Goal: Task Accomplishment & Management: Complete application form

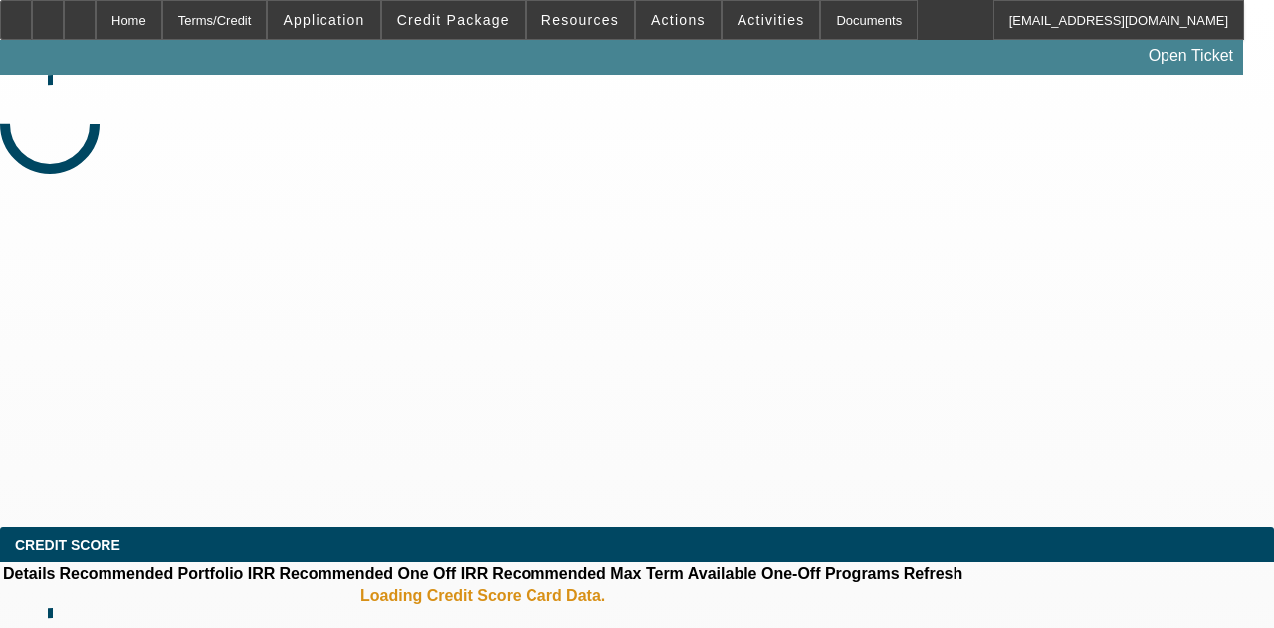
select select "3"
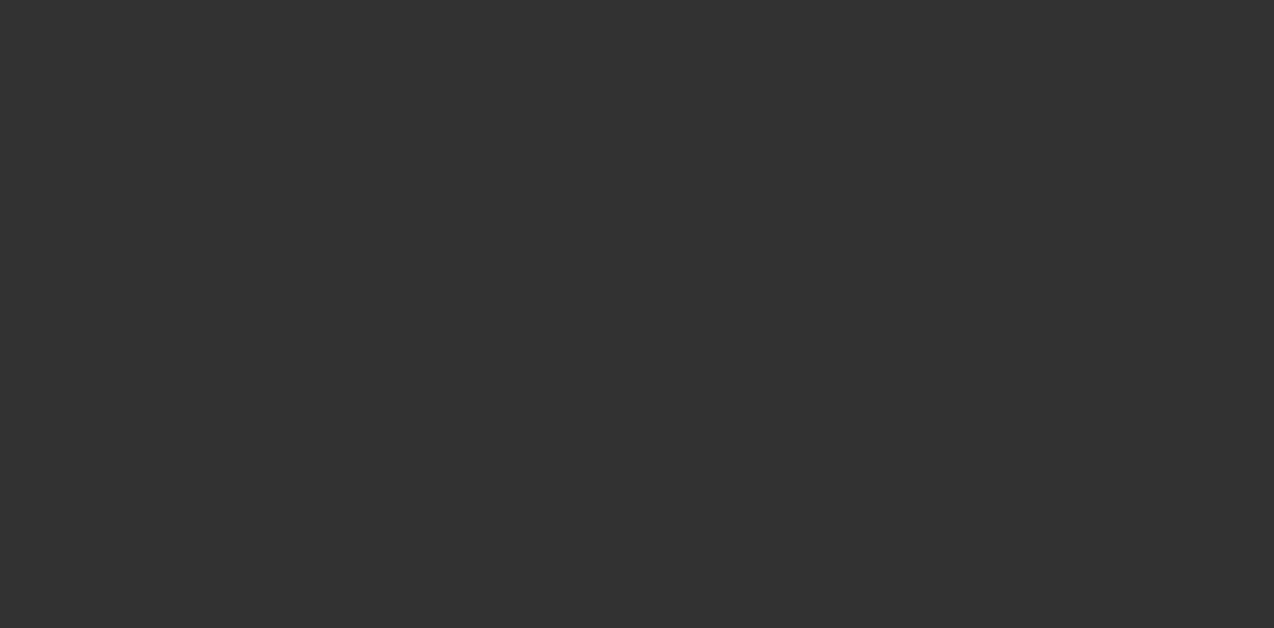
select select "0"
select select "2"
select select "0"
select select "6"
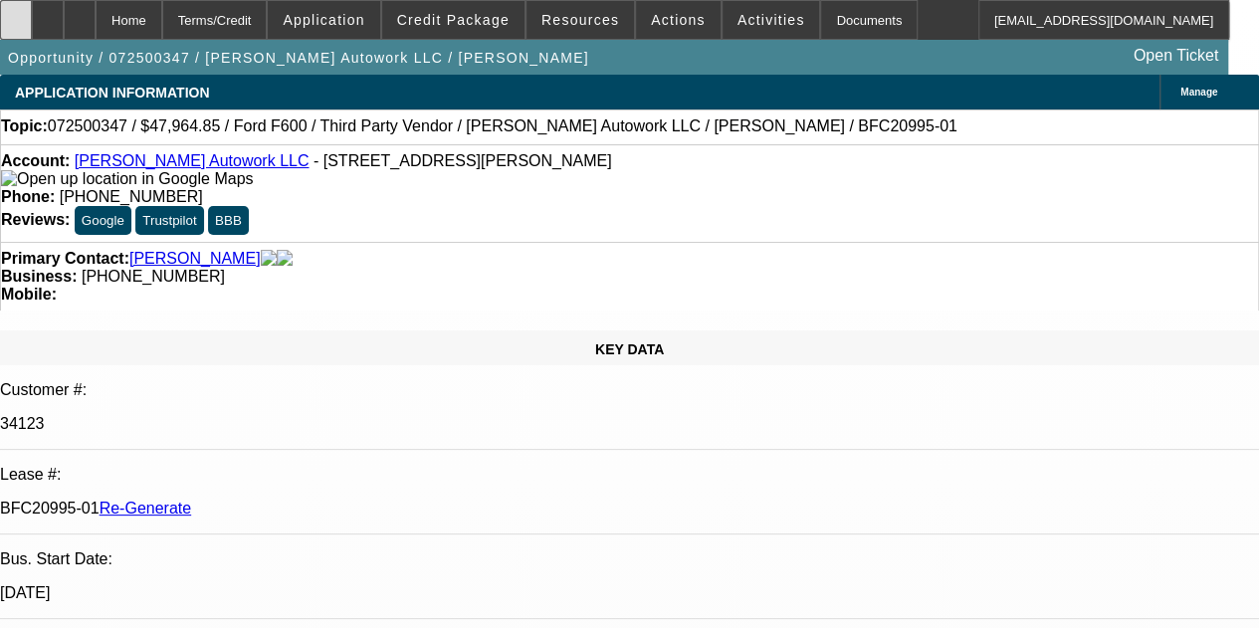
click at [30, 24] on div at bounding box center [16, 20] width 32 height 40
click at [745, 21] on span "Activities" at bounding box center [772, 20] width 68 height 16
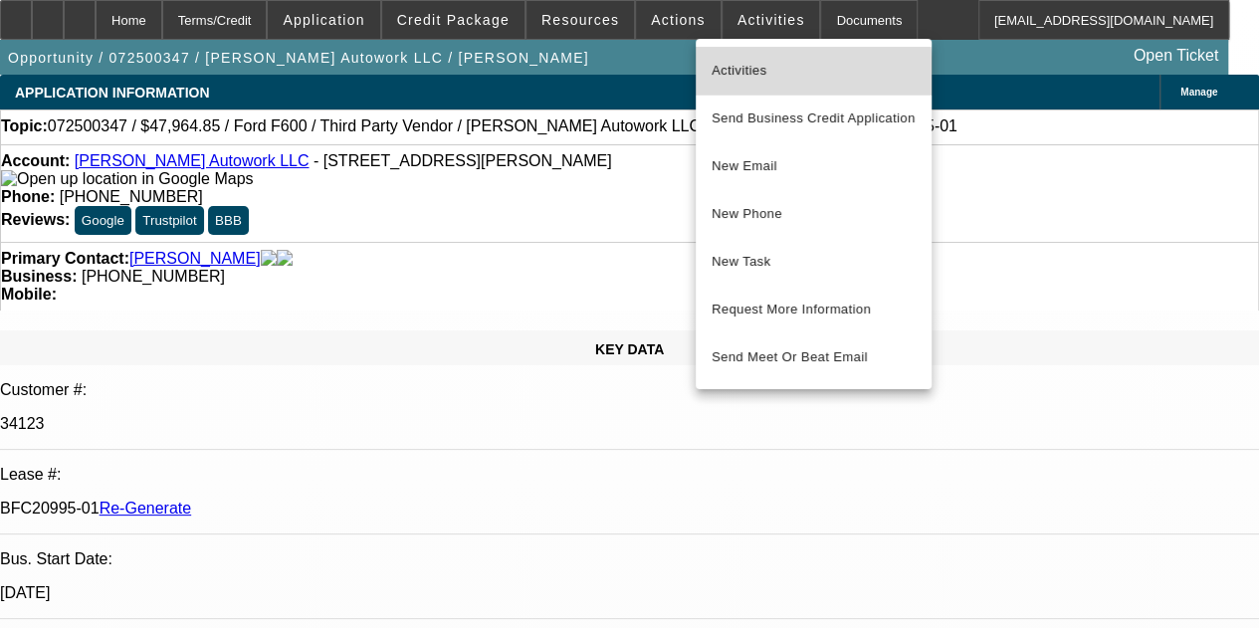
click at [739, 73] on span "Activities" at bounding box center [814, 71] width 204 height 24
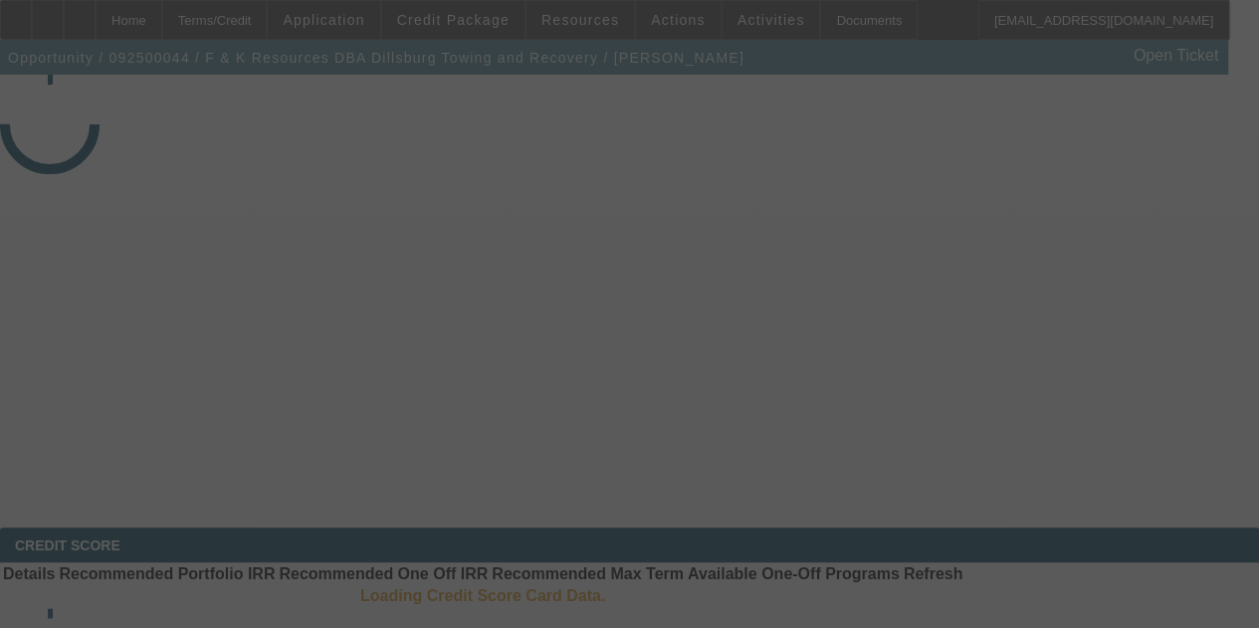
select select "3"
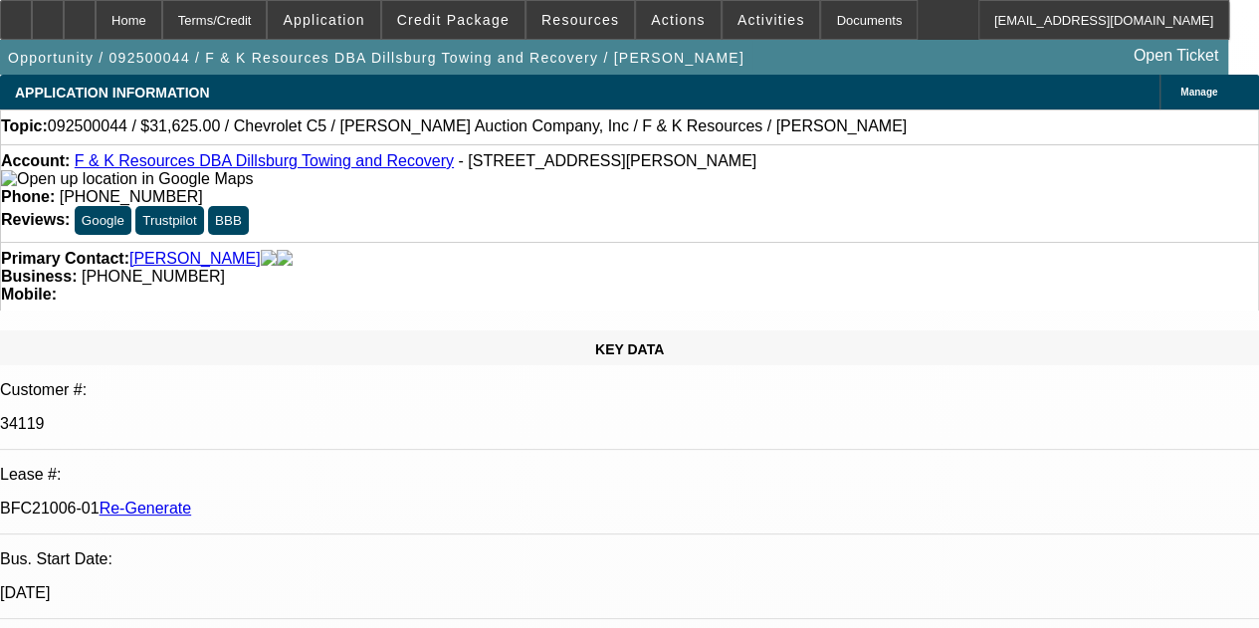
select select "0"
select select "3"
select select "0"
select select "6"
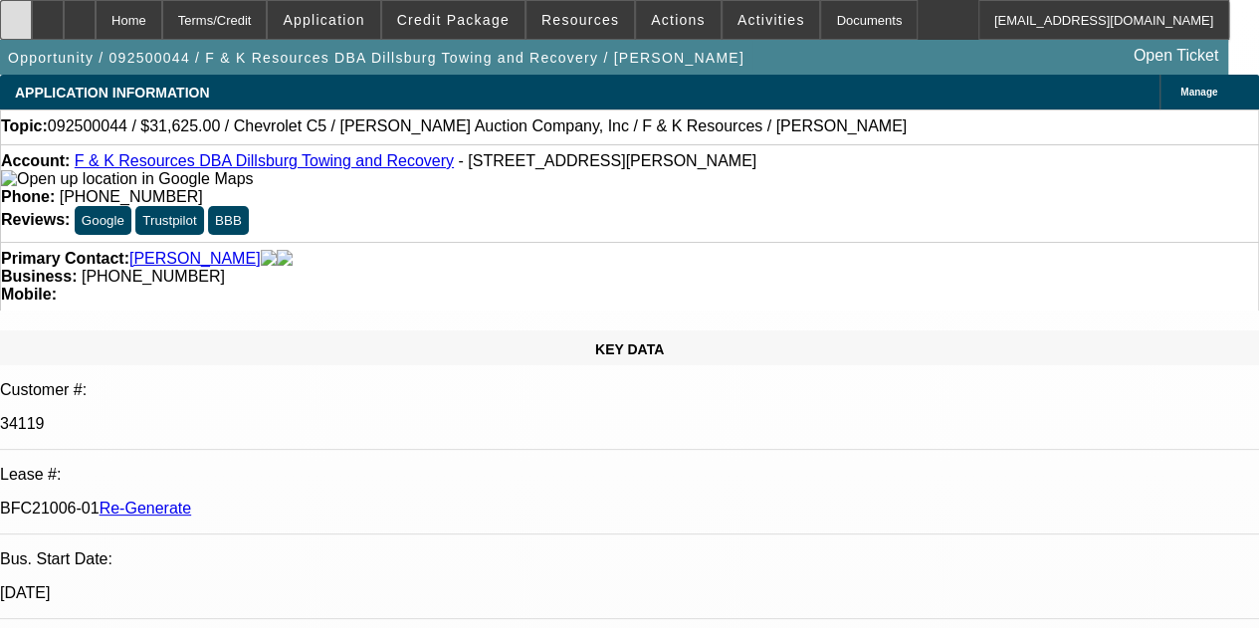
click at [16, 13] on icon at bounding box center [16, 13] width 0 height 0
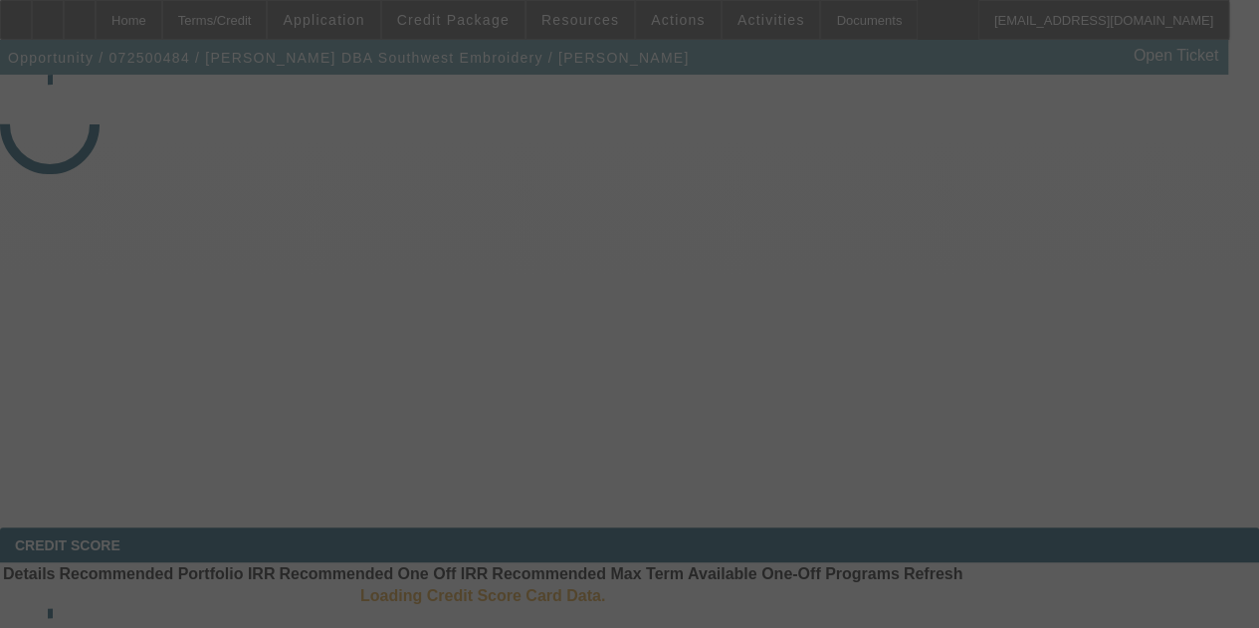
select select "3"
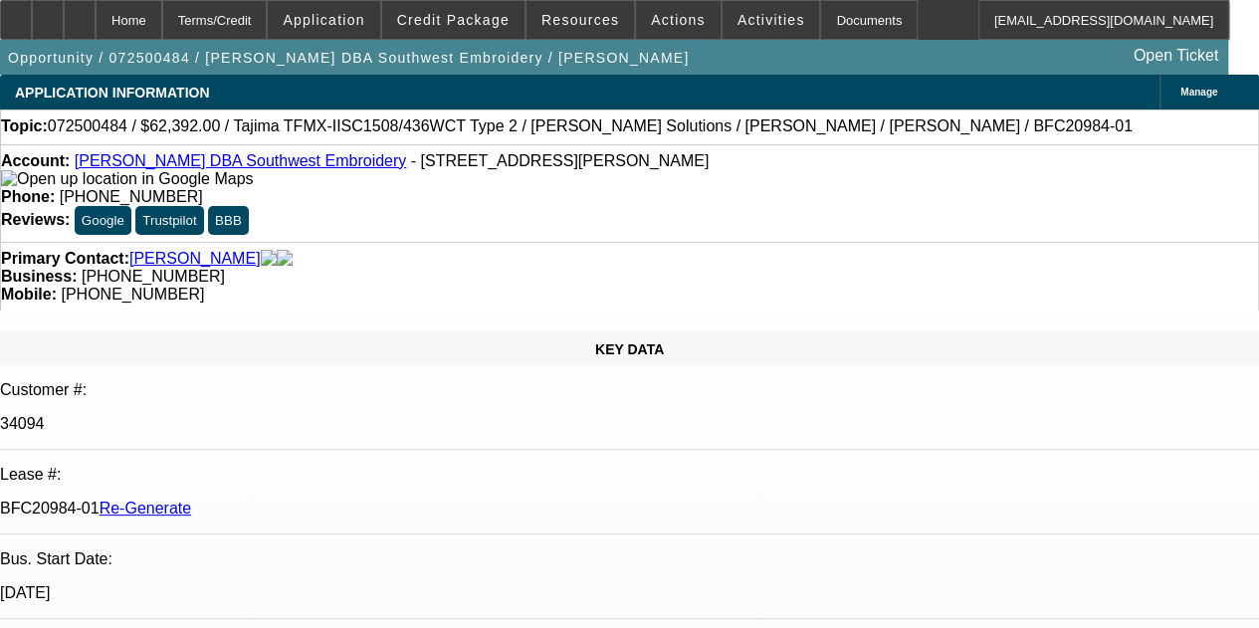
select select "0.2"
select select "2"
select select "0.1"
select select "4"
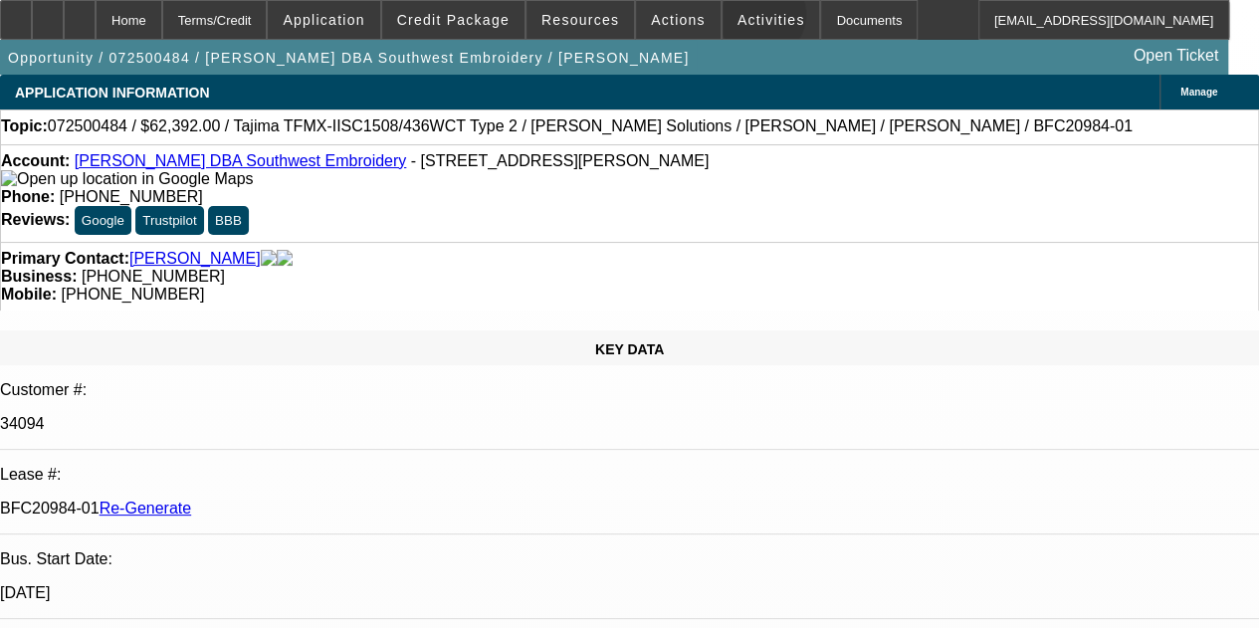
click at [738, 19] on span "Activities" at bounding box center [772, 20] width 68 height 16
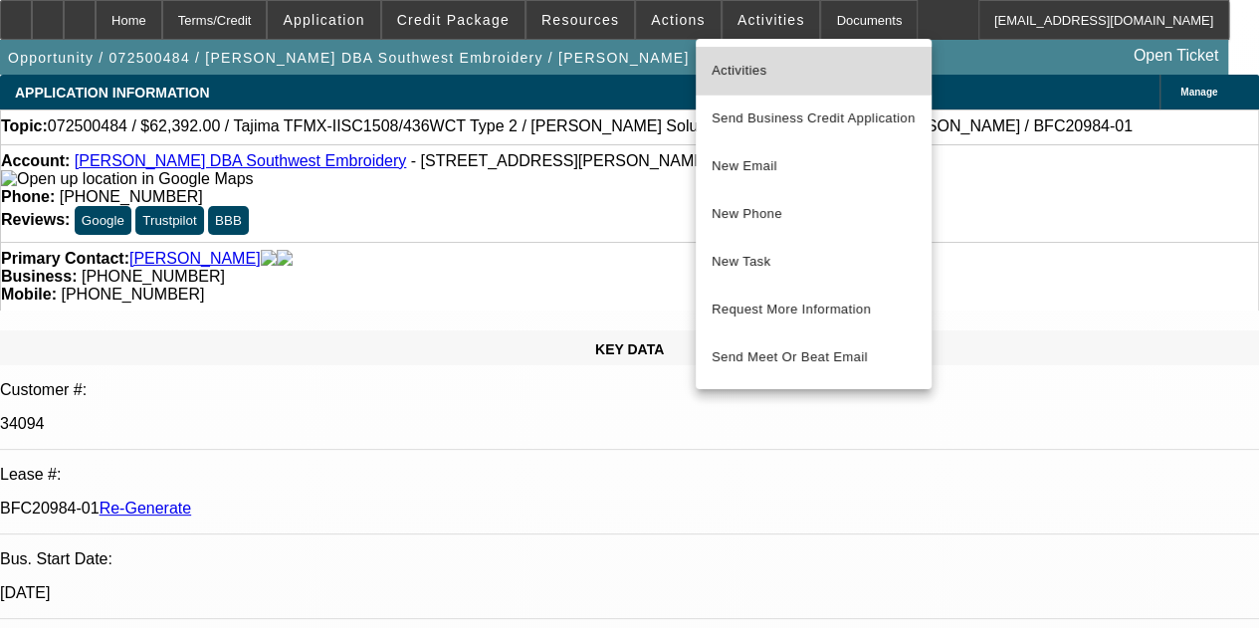
click at [741, 66] on span "Activities" at bounding box center [814, 71] width 204 height 24
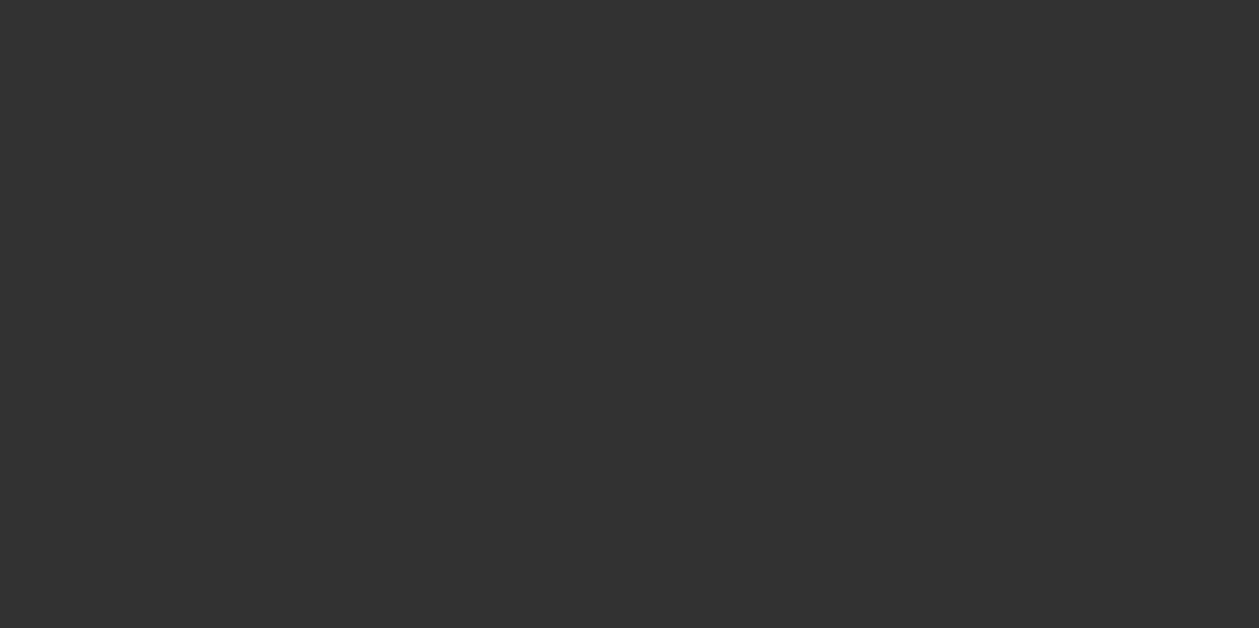
select select "3"
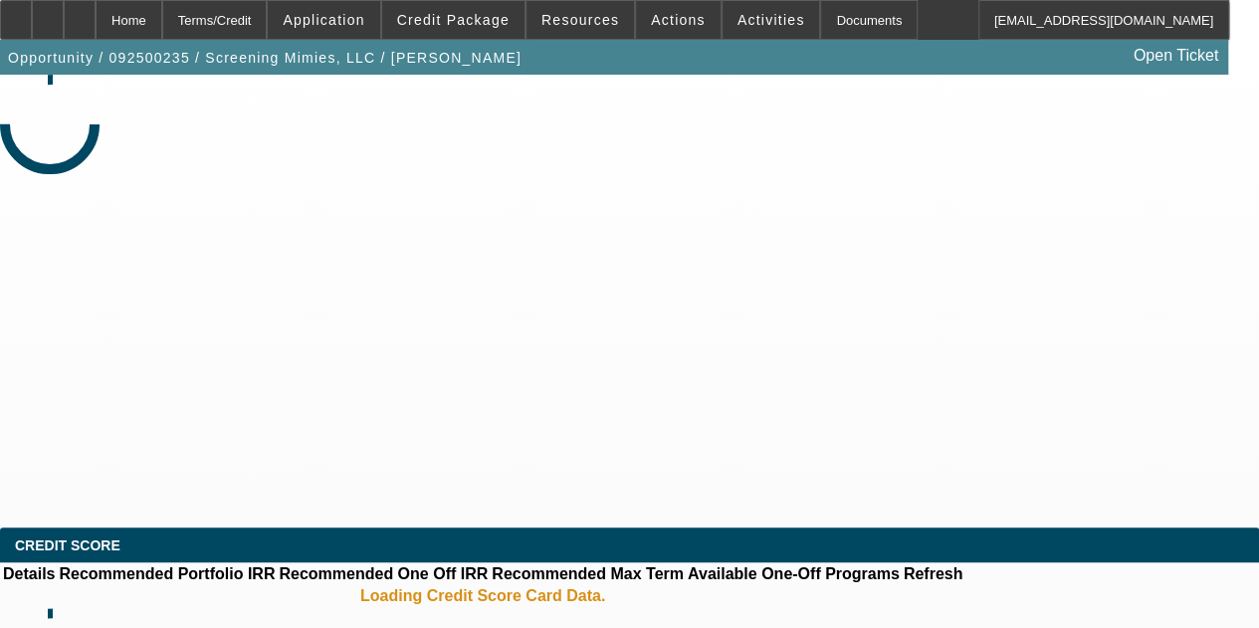
select select "0"
select select "2"
select select "0"
select select "6"
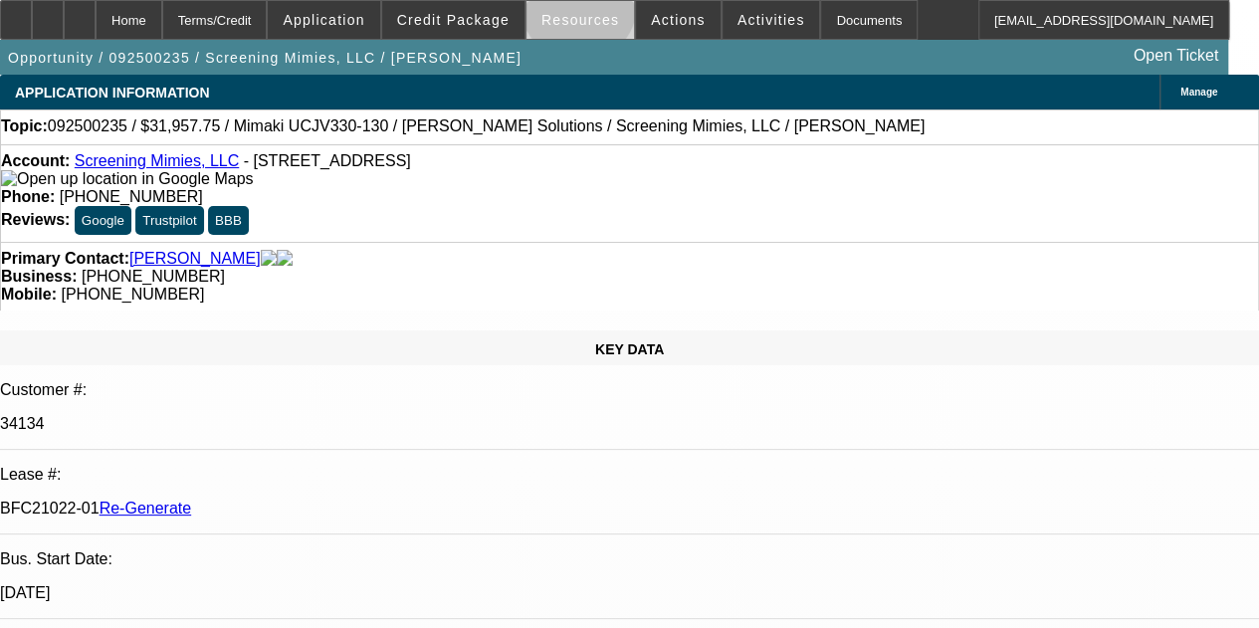
click at [579, 9] on span at bounding box center [581, 20] width 108 height 48
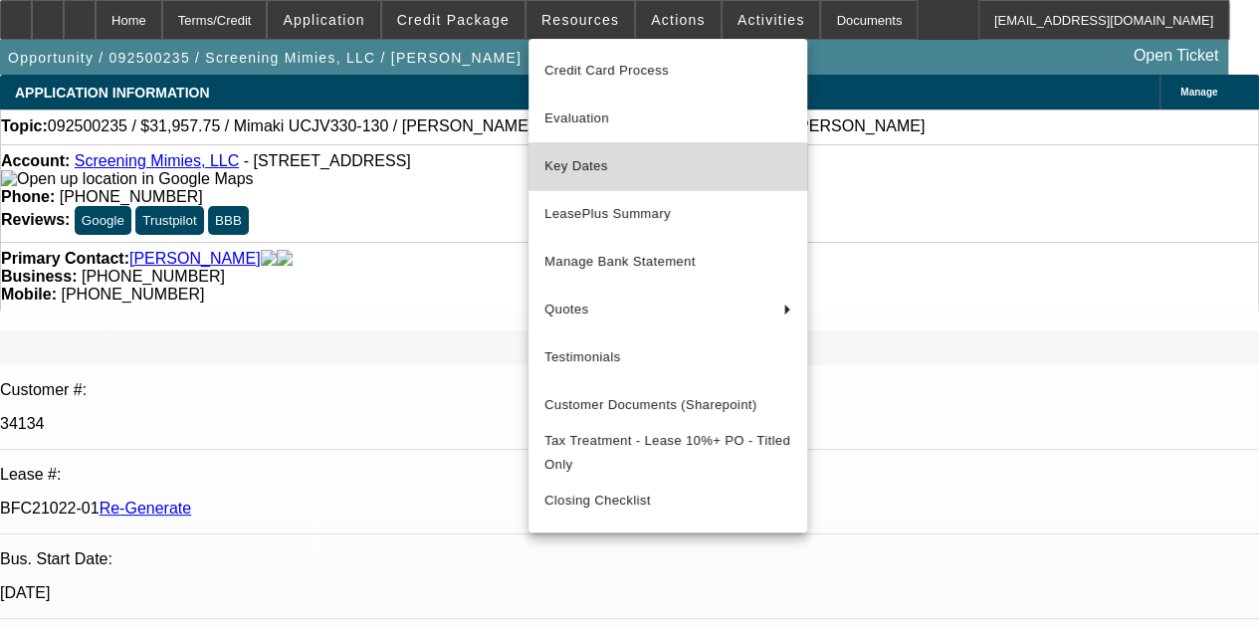
click at [583, 170] on span "Key Dates" at bounding box center [668, 166] width 247 height 24
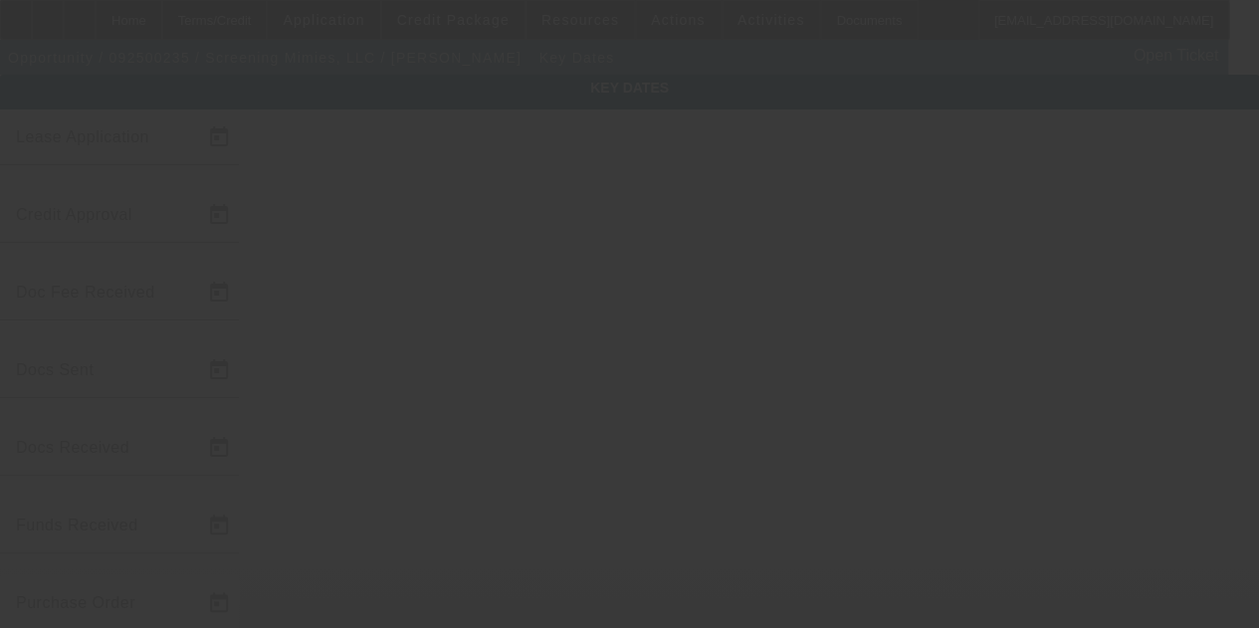
type input "9/11/2025"
type input "9/12/2025"
type input "9/23/2025"
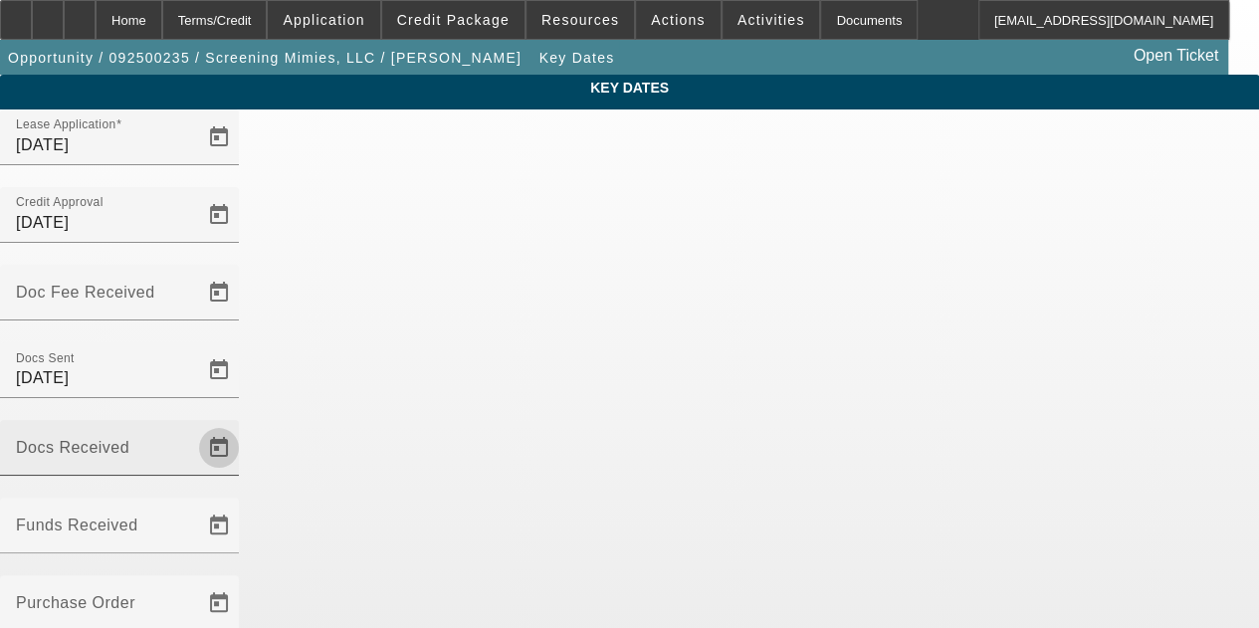
click at [243, 424] on span "Open calendar" at bounding box center [219, 448] width 48 height 48
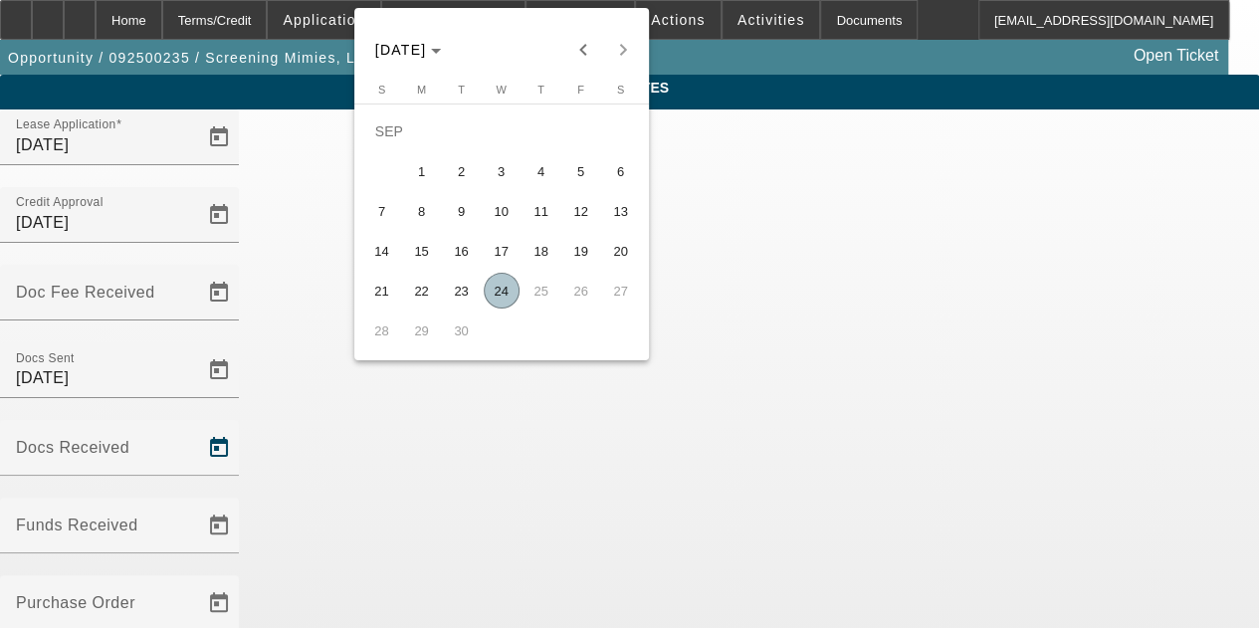
click at [502, 297] on span "24" at bounding box center [502, 291] width 36 height 36
type input "9/24/2025"
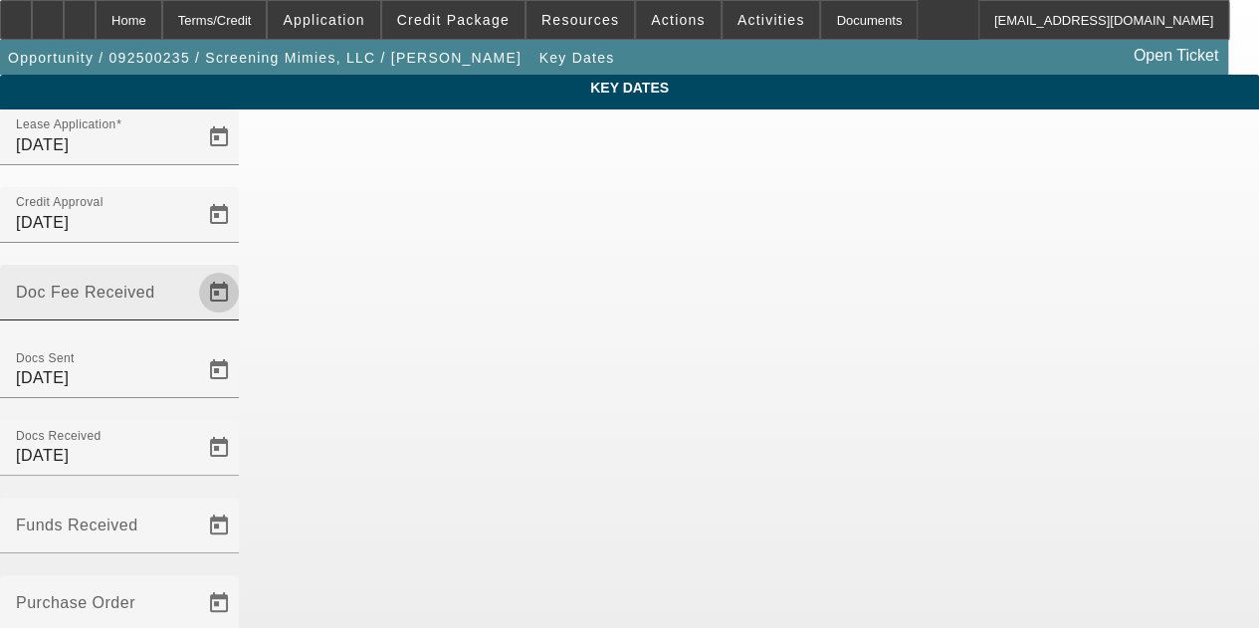
click at [243, 269] on span "Open calendar" at bounding box center [219, 293] width 48 height 48
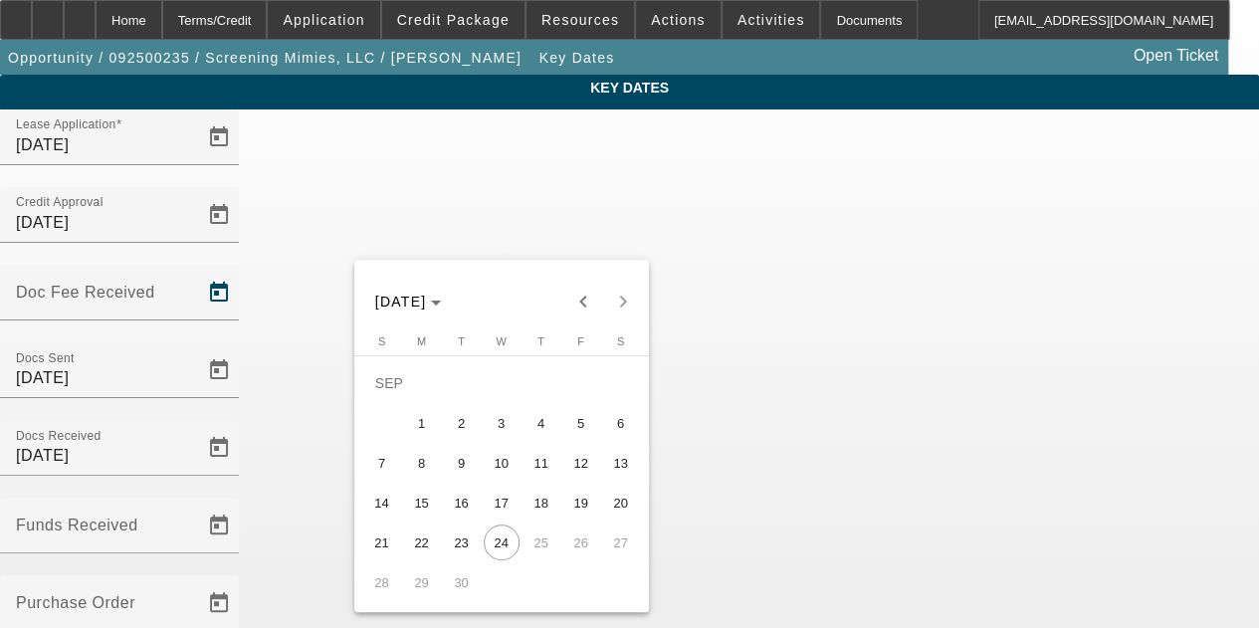
click at [454, 541] on span "23" at bounding box center [462, 543] width 36 height 36
type input "9/23/2025"
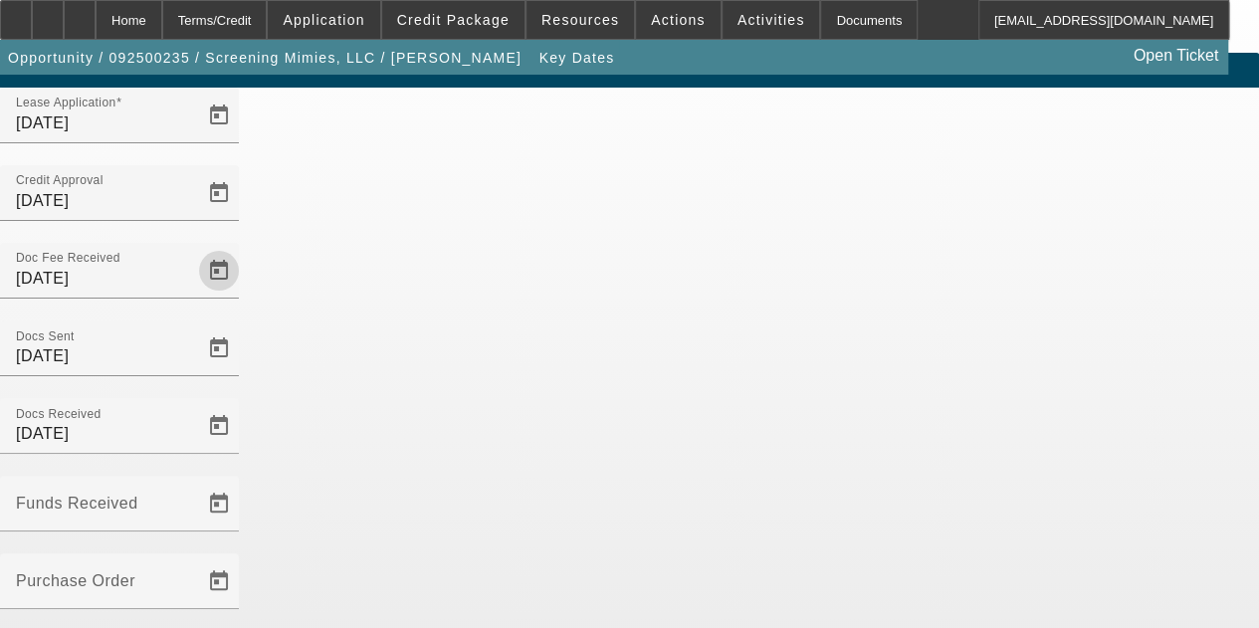
scroll to position [129, 0]
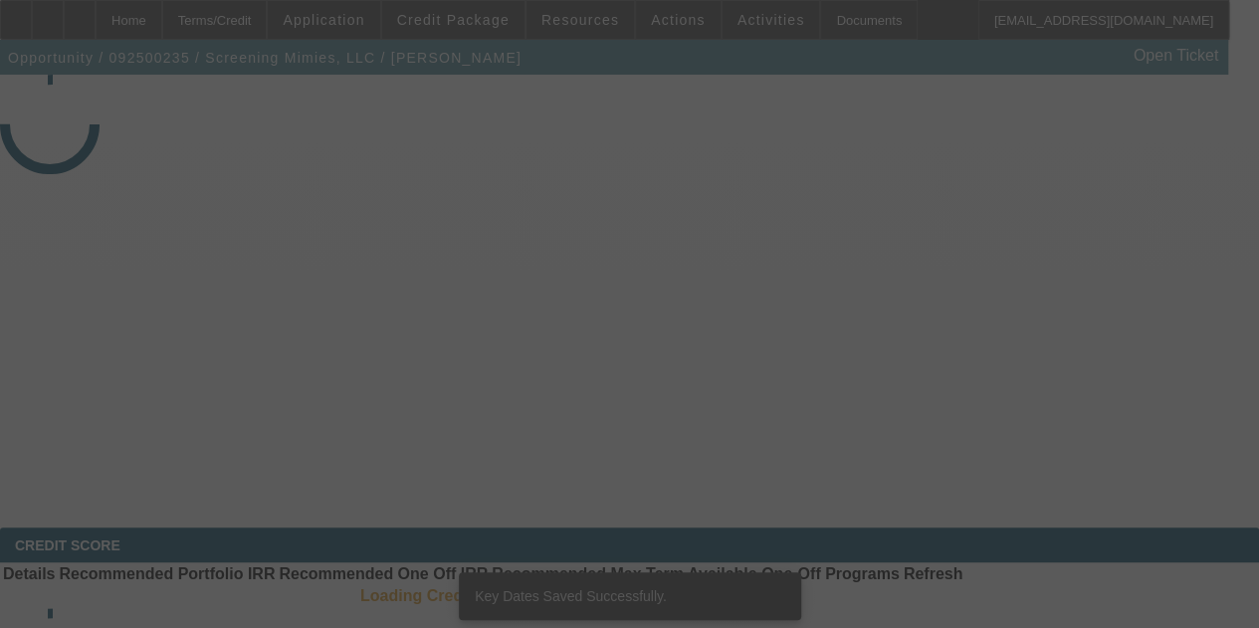
select select "3"
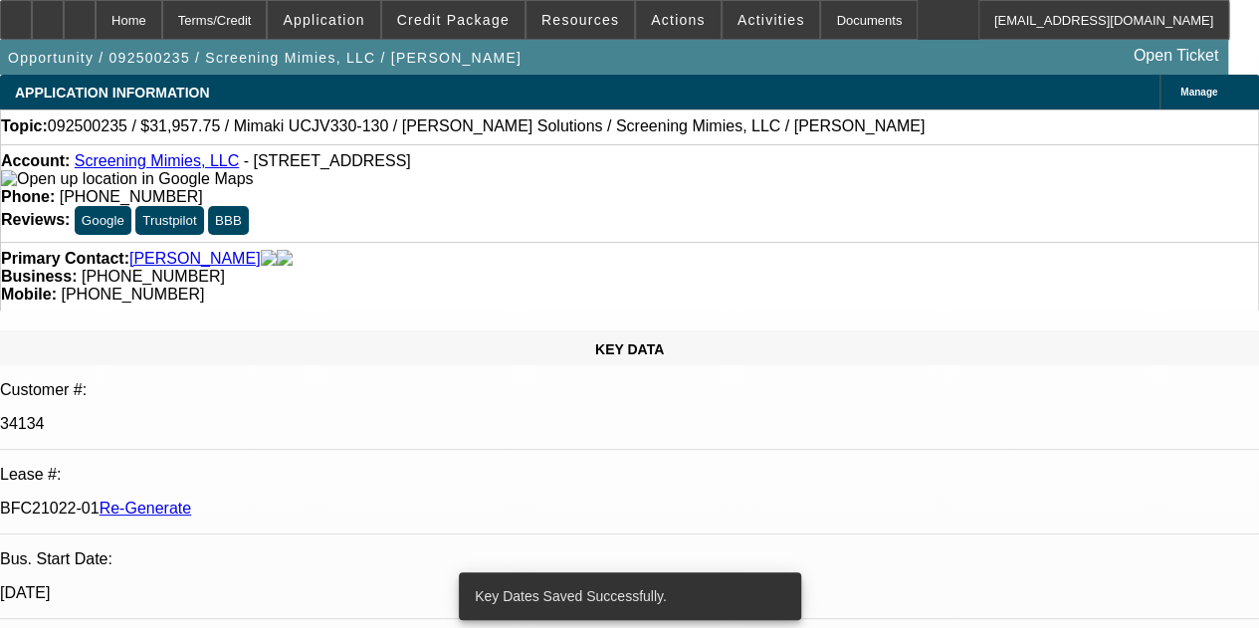
select select "0"
select select "2"
select select "0"
select select "6"
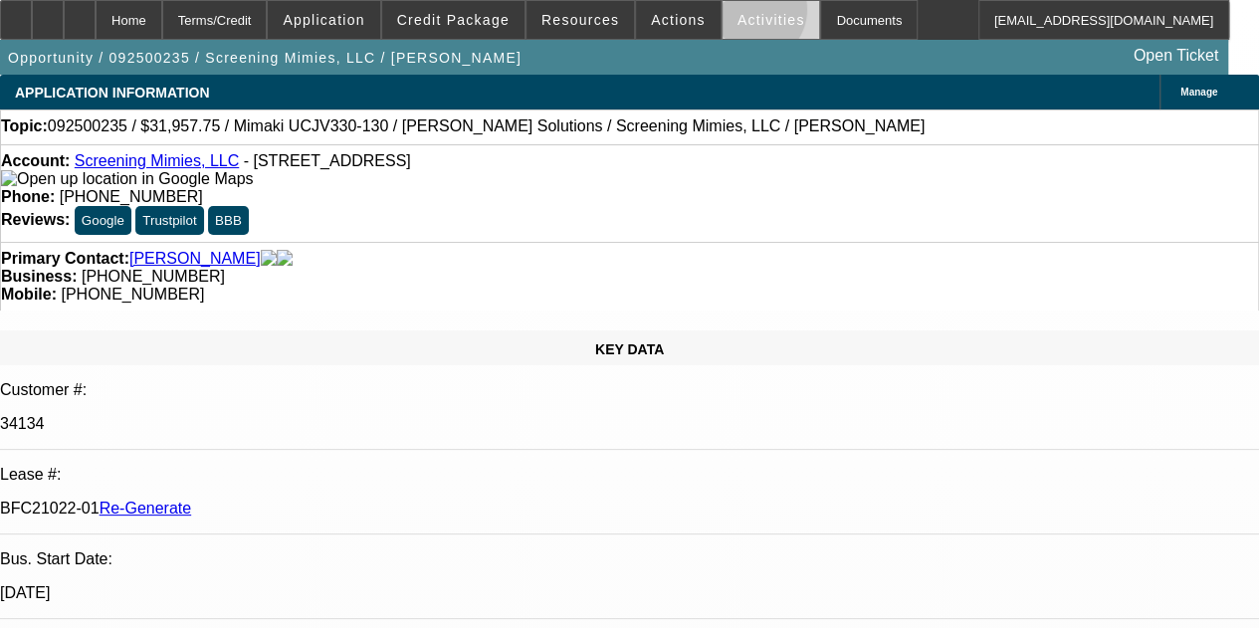
click at [738, 14] on span "Activities" at bounding box center [772, 20] width 68 height 16
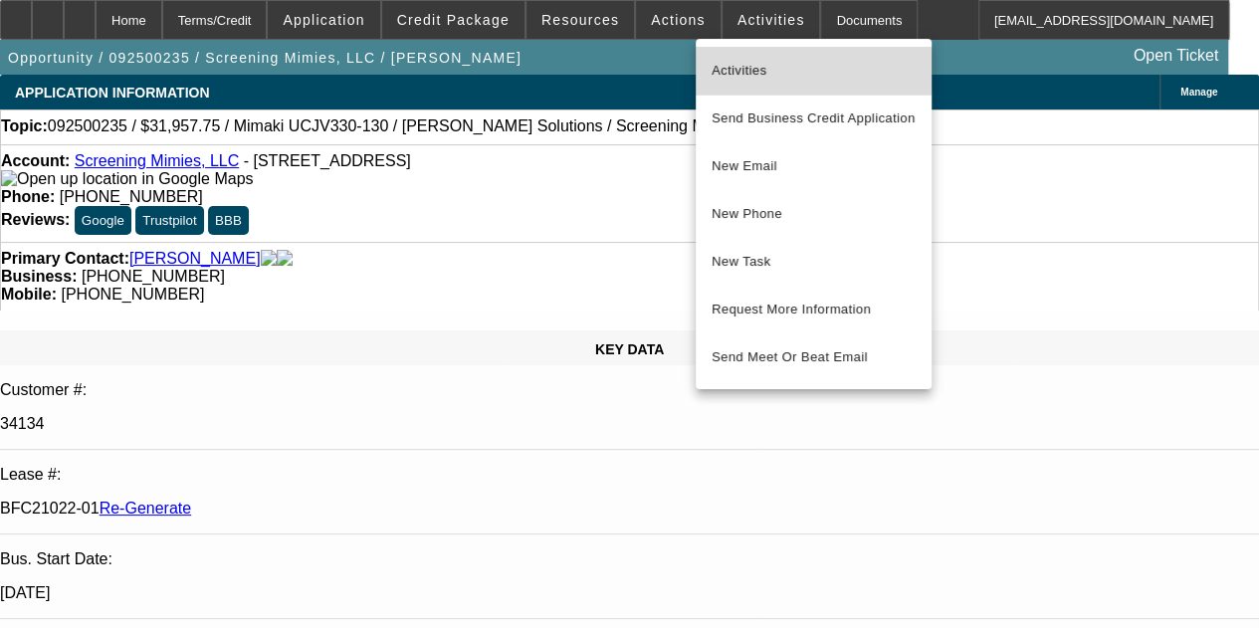
click at [731, 63] on span "Activities" at bounding box center [814, 71] width 204 height 24
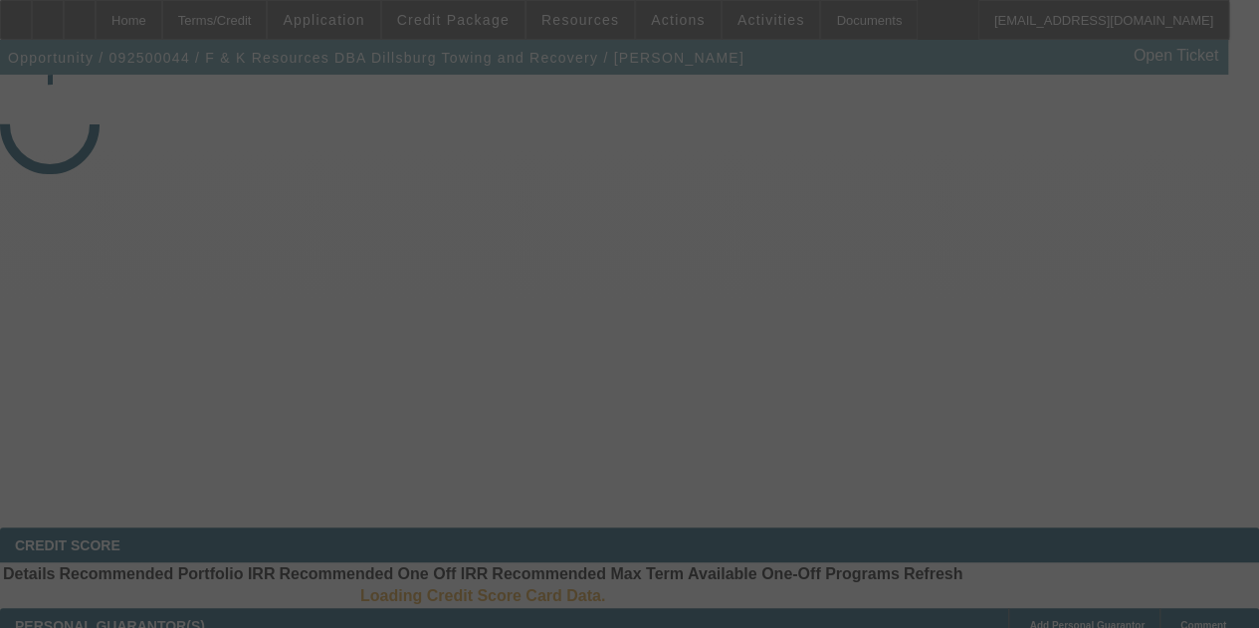
select select "3"
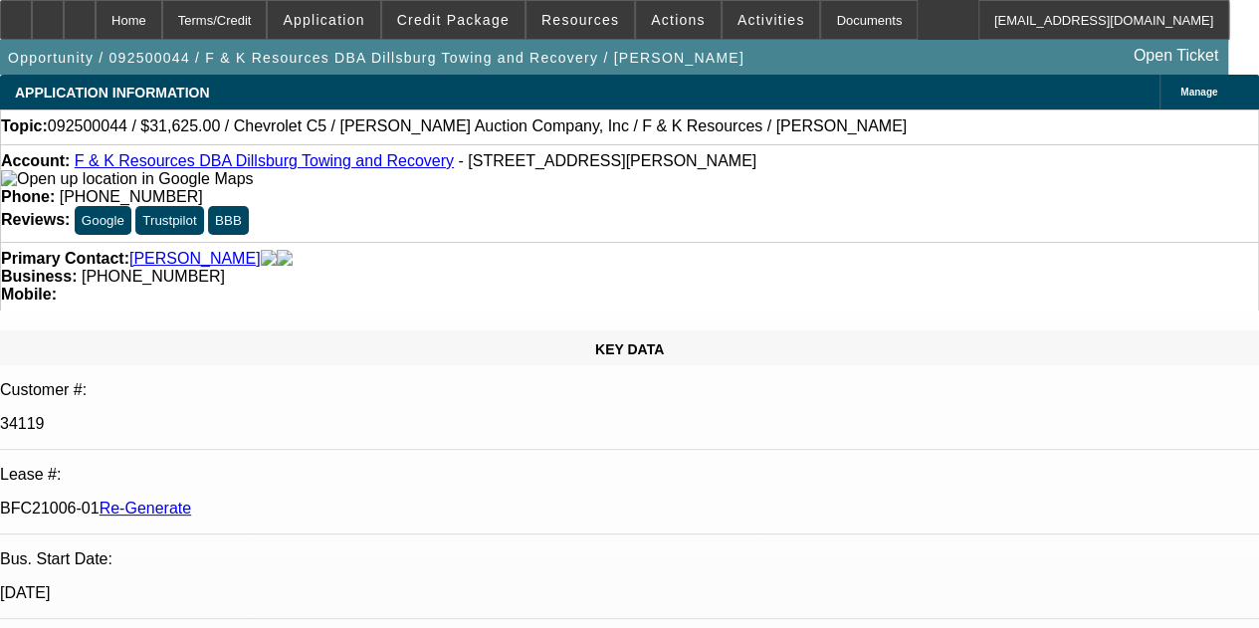
select select "0"
select select "3"
select select "0"
select select "6"
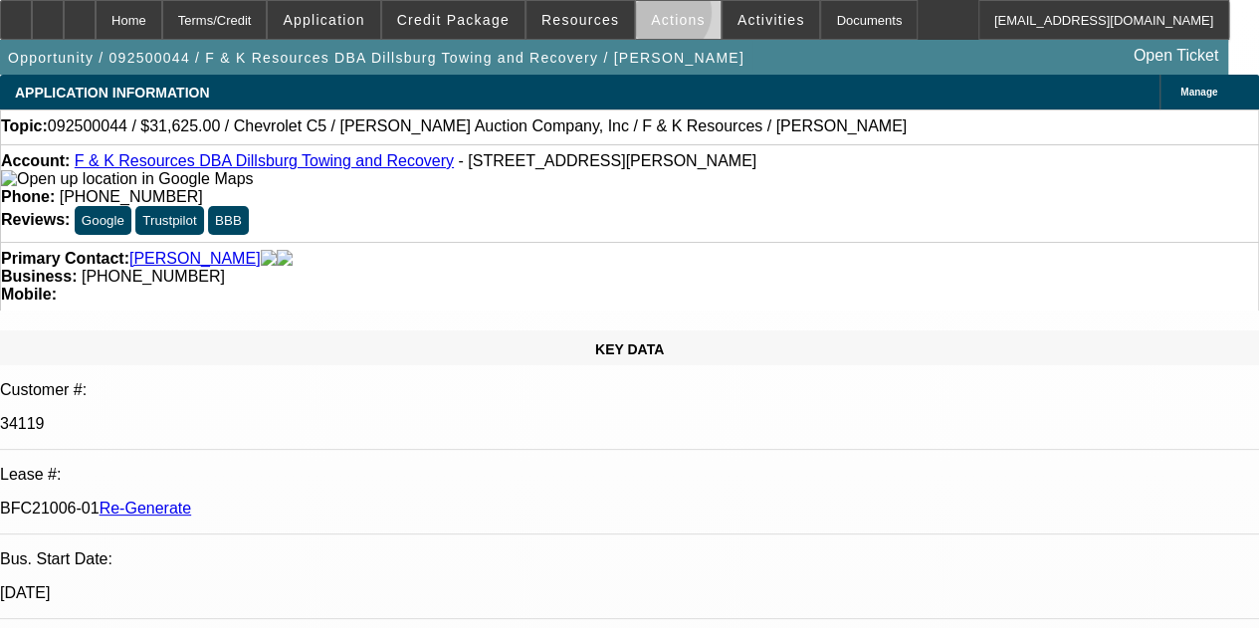
click at [652, 17] on span "Actions" at bounding box center [678, 20] width 55 height 16
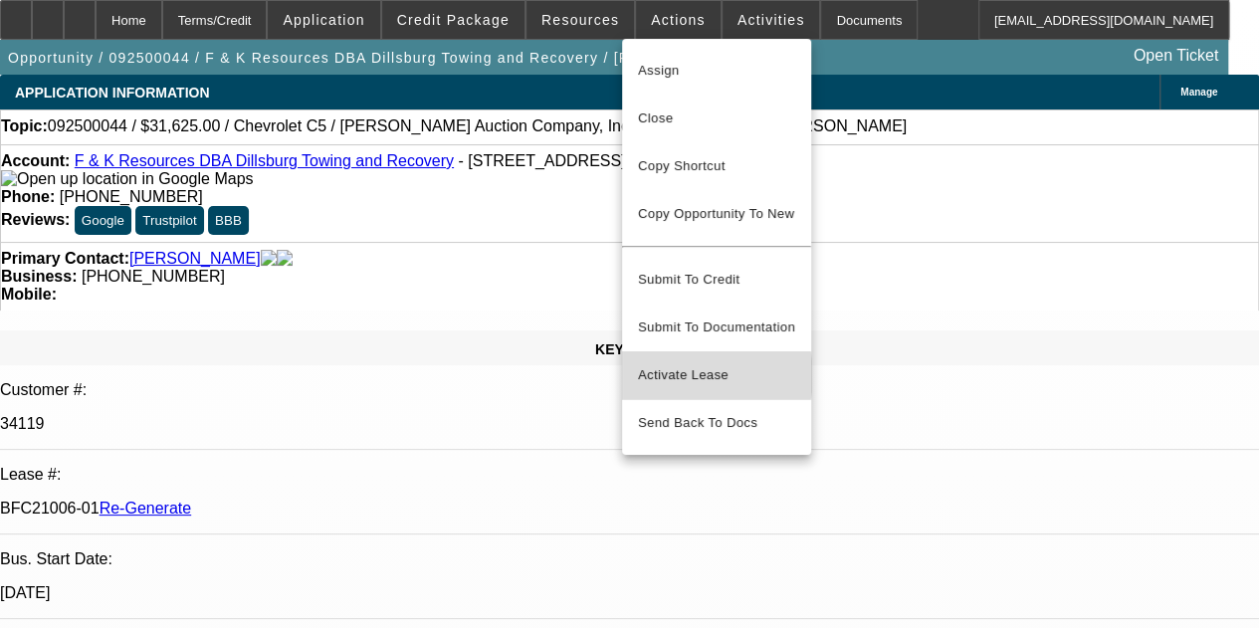
click at [680, 363] on span "Activate Lease" at bounding box center [716, 375] width 157 height 24
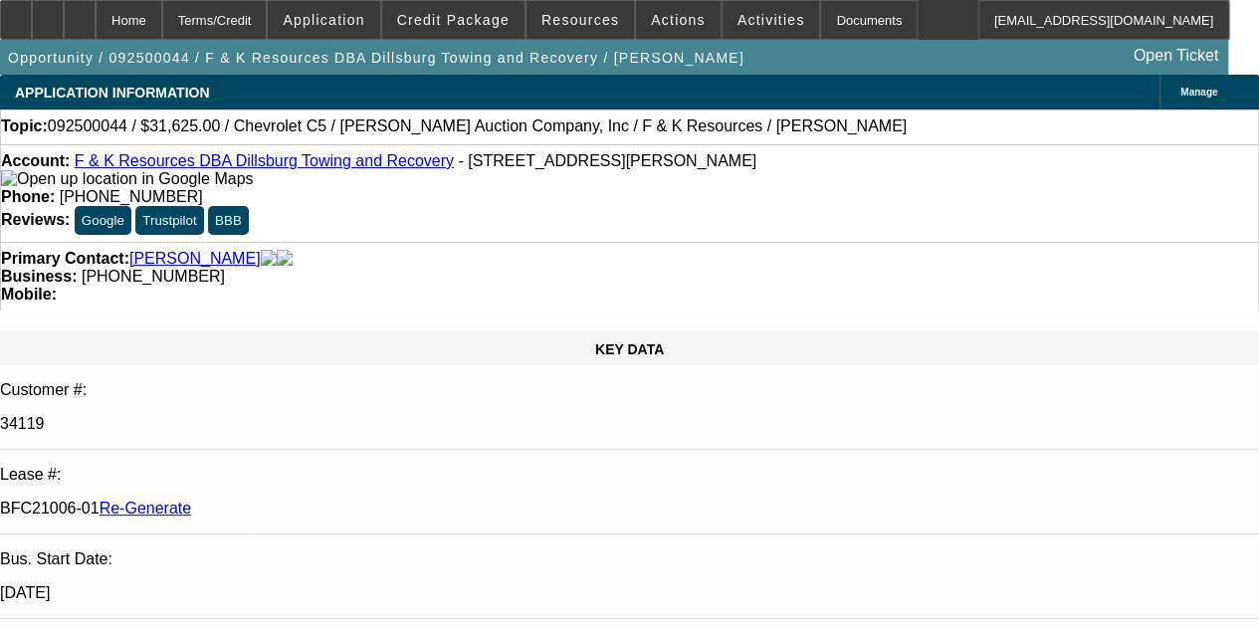
click at [451, 105] on div "APPLICATION INFORMATION Manage" at bounding box center [629, 92] width 1259 height 35
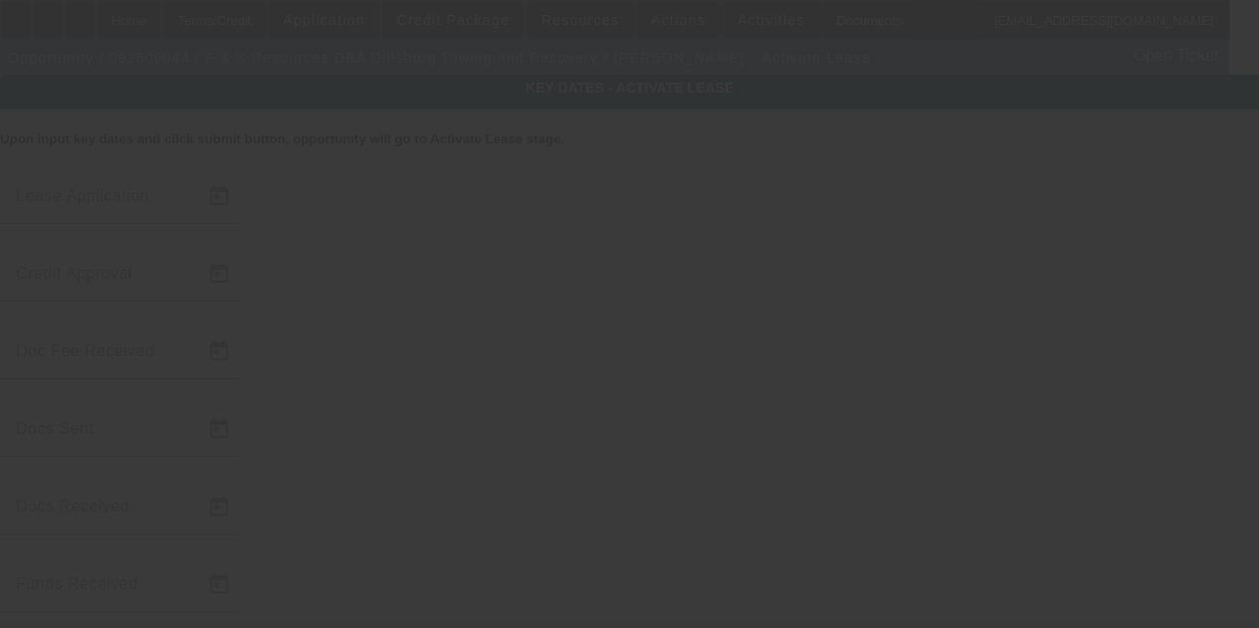
type input "9/3/2025"
type input "9/16/2025"
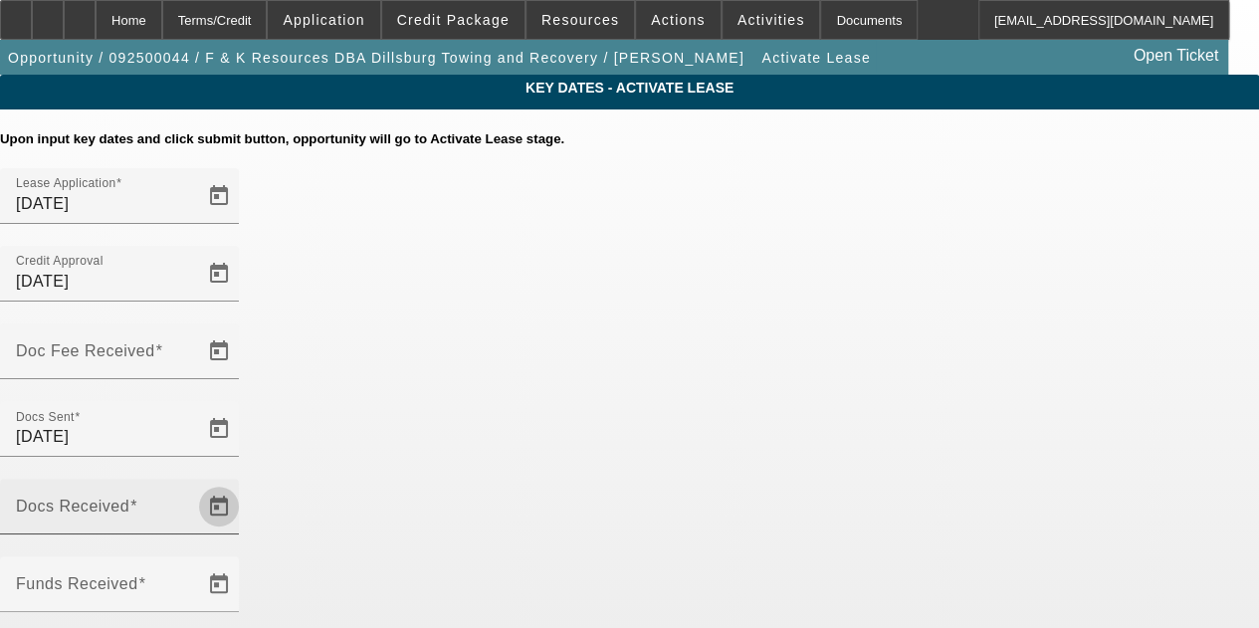
click at [243, 483] on span "Open calendar" at bounding box center [219, 507] width 48 height 48
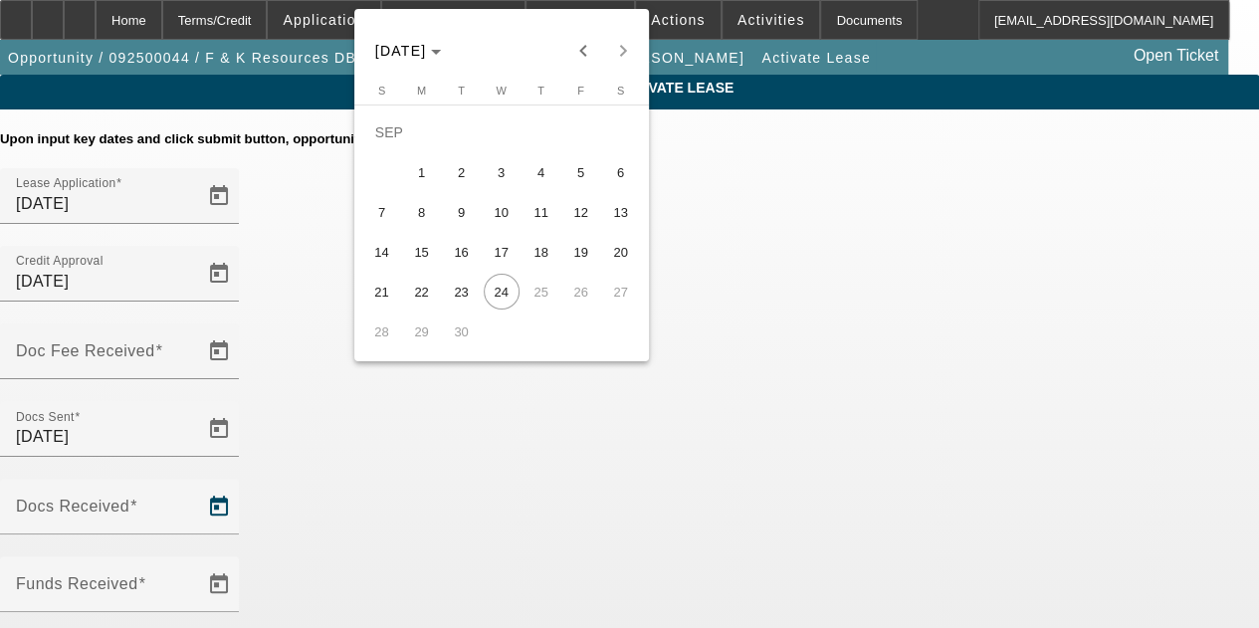
click at [550, 252] on span "18" at bounding box center [542, 252] width 36 height 36
type input "9/18/2025"
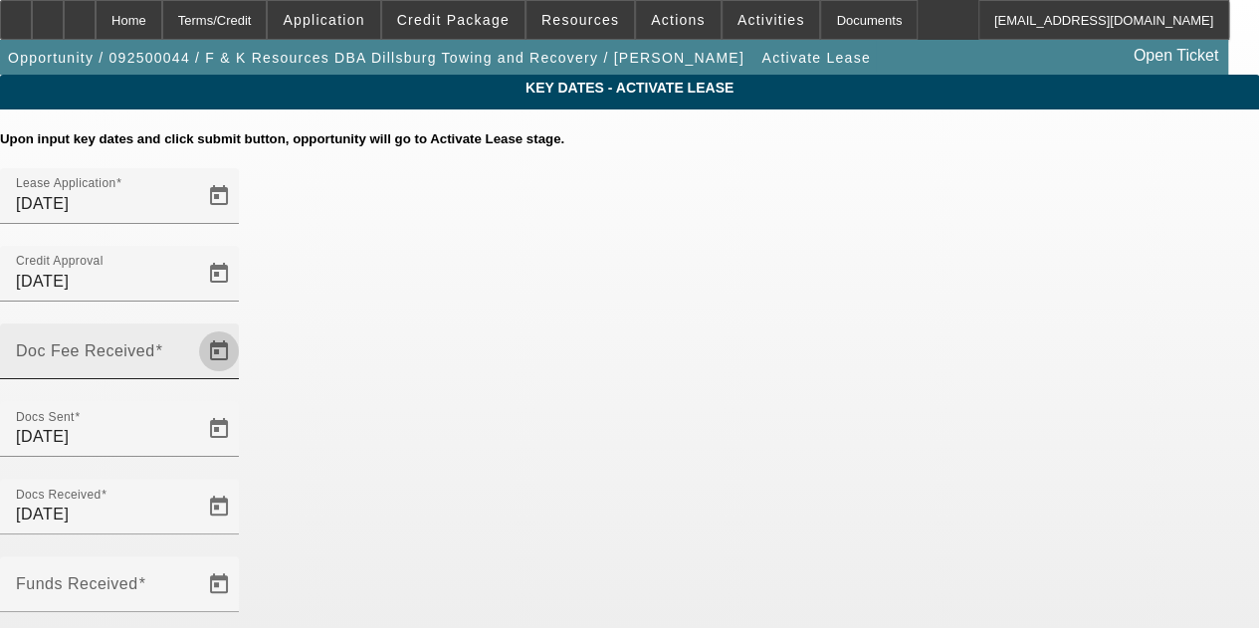
click at [243, 328] on span "Open calendar" at bounding box center [219, 352] width 48 height 48
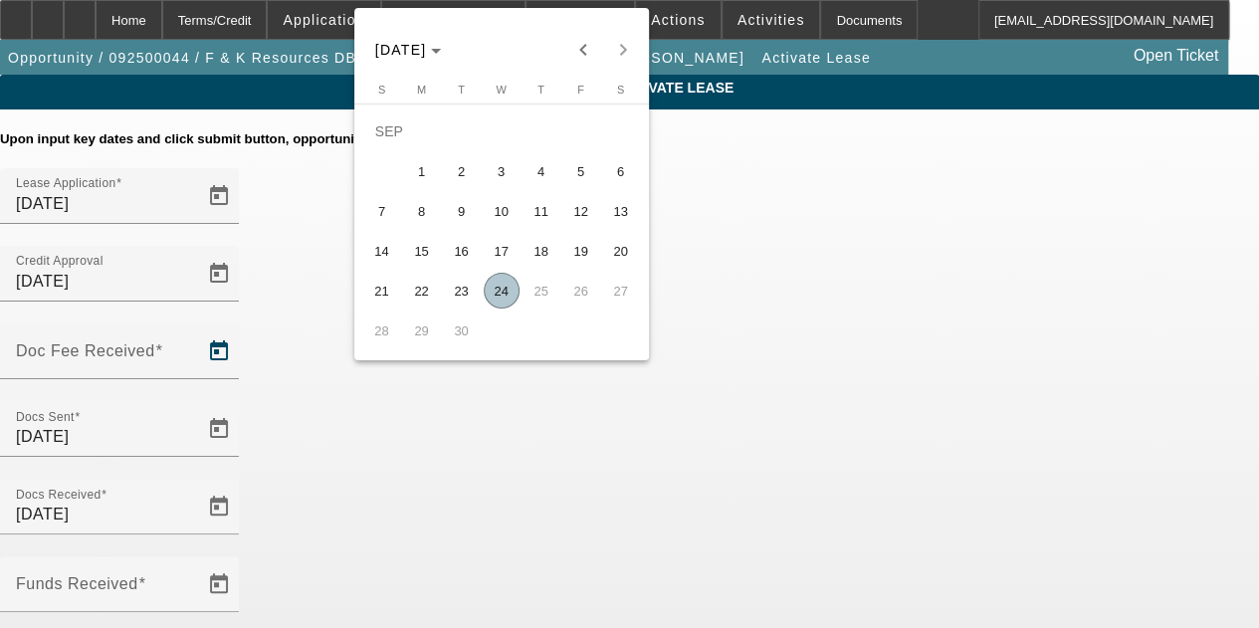
click at [465, 254] on span "16" at bounding box center [462, 251] width 36 height 36
type input "9/16/2025"
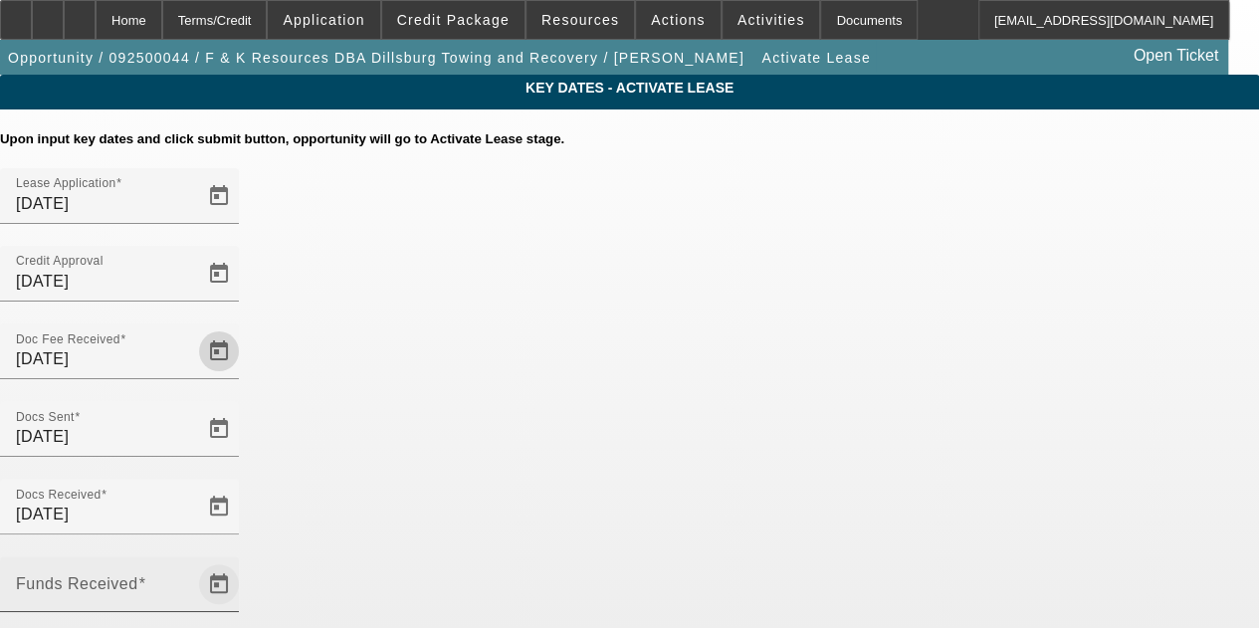
click at [243, 561] on span "Open calendar" at bounding box center [219, 585] width 48 height 48
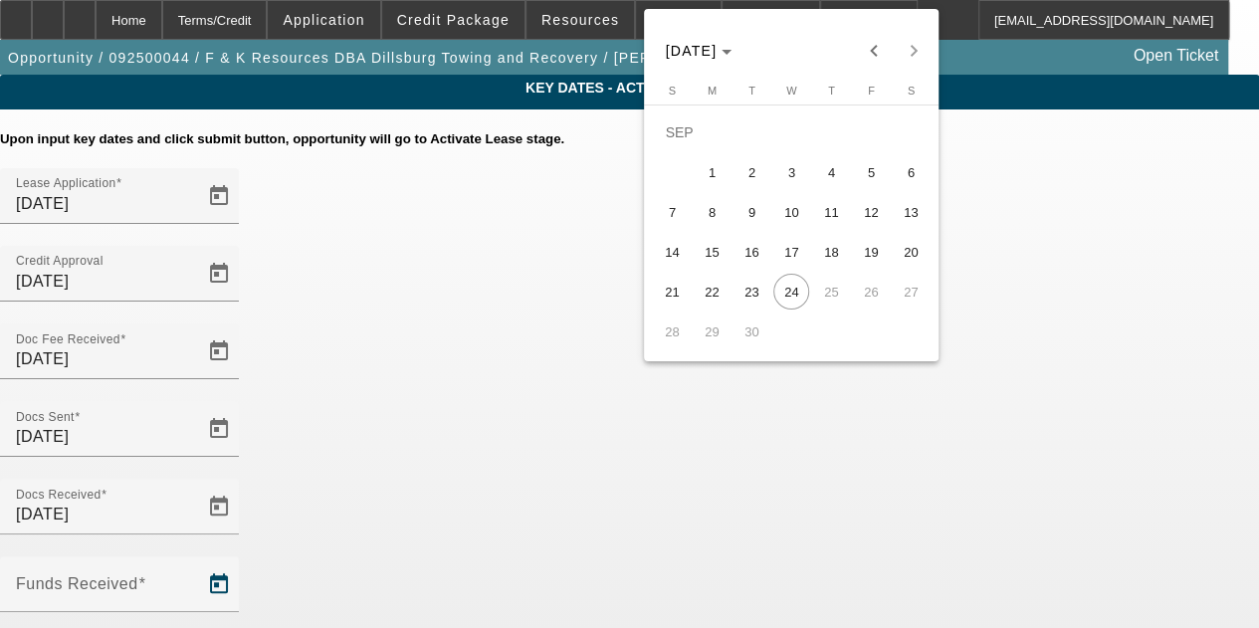
click at [747, 300] on span "23" at bounding box center [752, 292] width 36 height 36
type input "9/23/2025"
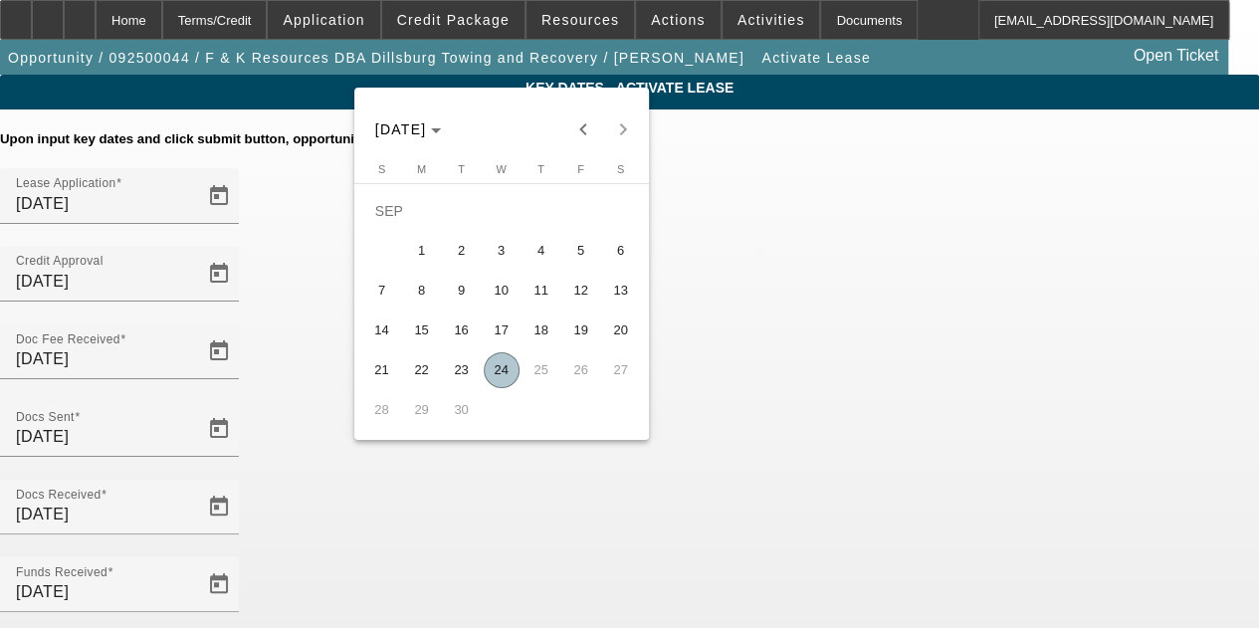
click at [493, 381] on span "24" at bounding box center [502, 370] width 36 height 36
type input "9/24/2025"
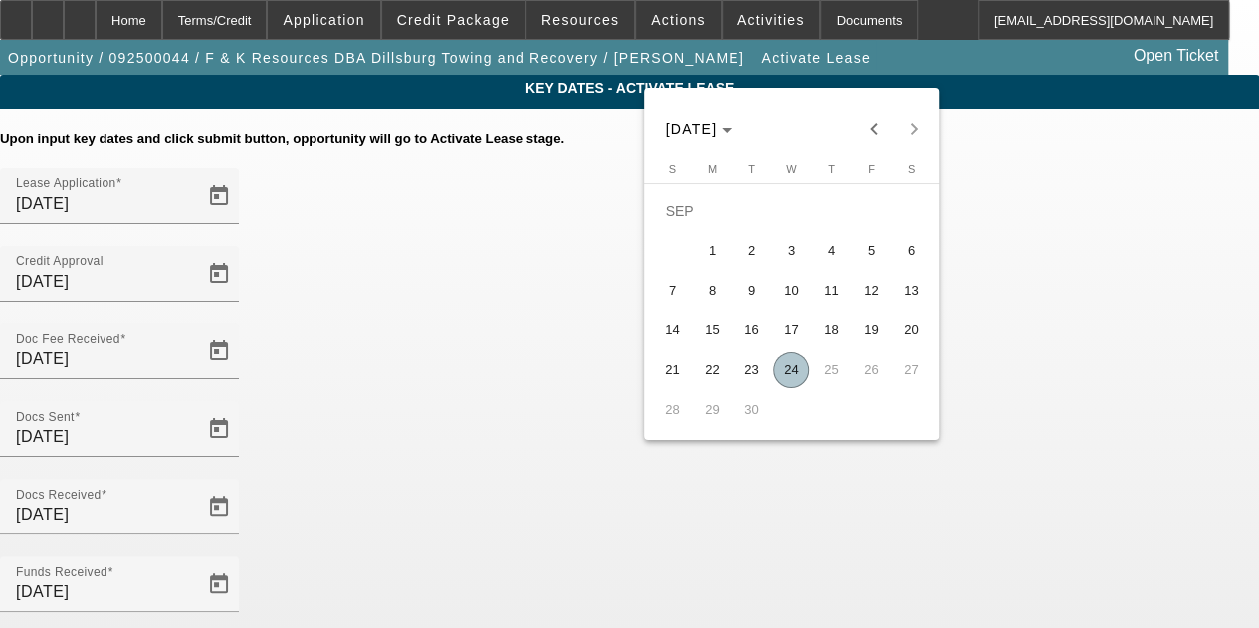
click at [789, 363] on span "24" at bounding box center [792, 370] width 36 height 36
type input "9/24/2025"
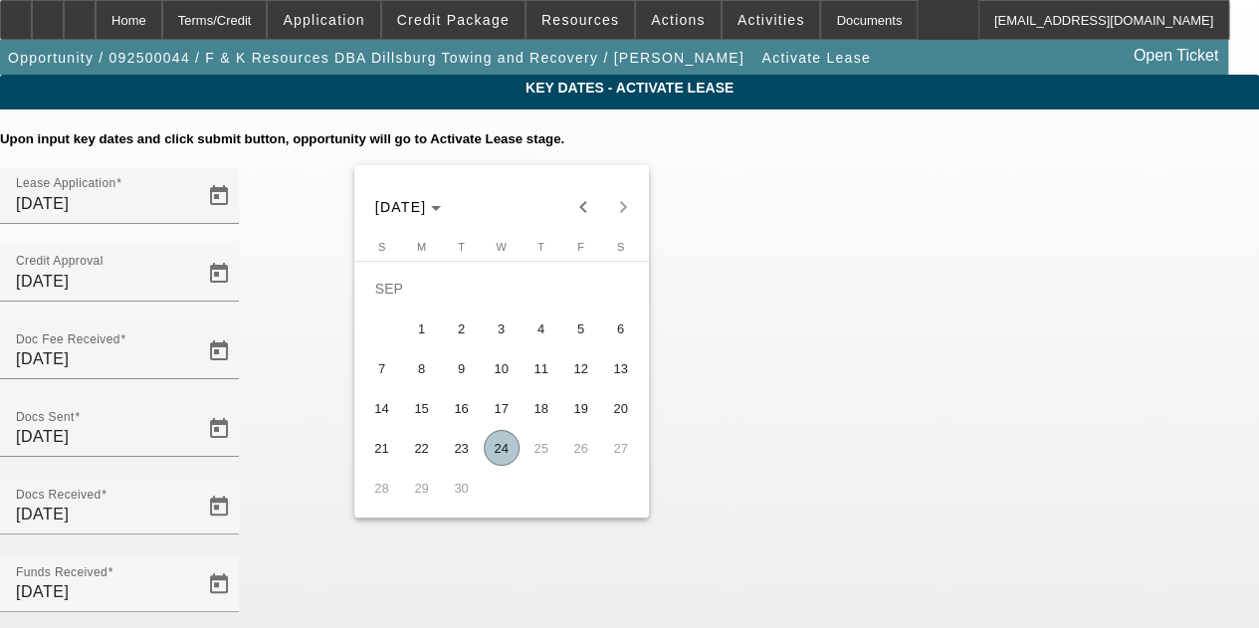
click at [498, 447] on span "24" at bounding box center [502, 448] width 36 height 36
type input "9/24/2025"
type input "10/1/2025"
type input "11/1/2025"
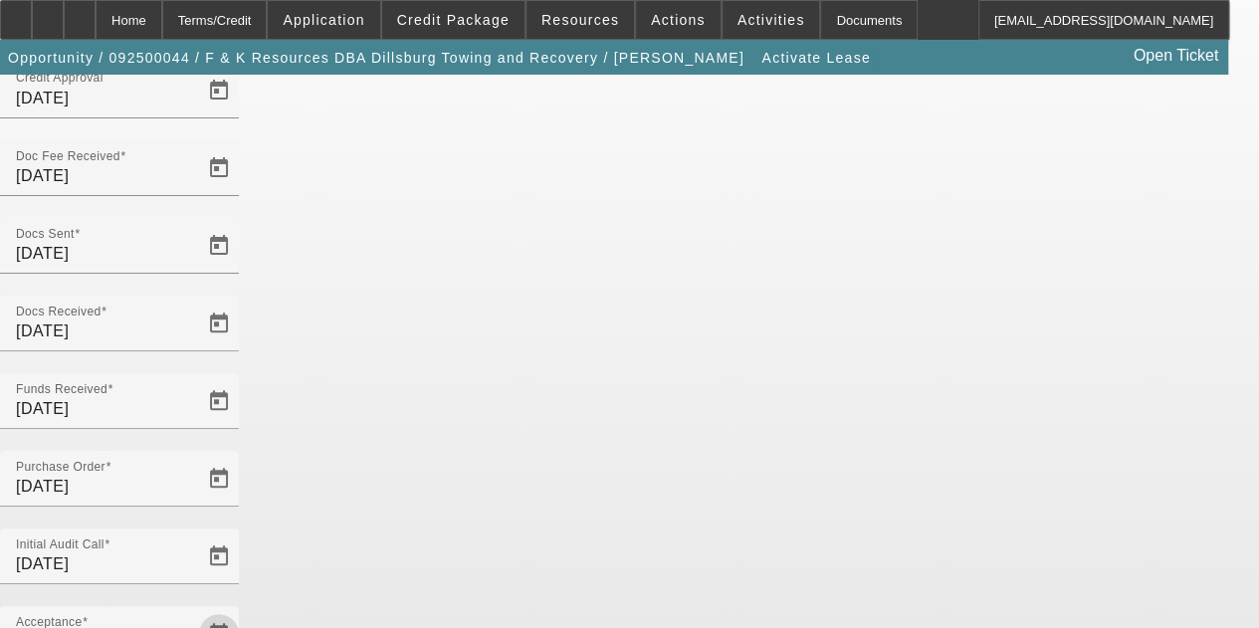
scroll to position [205, 0]
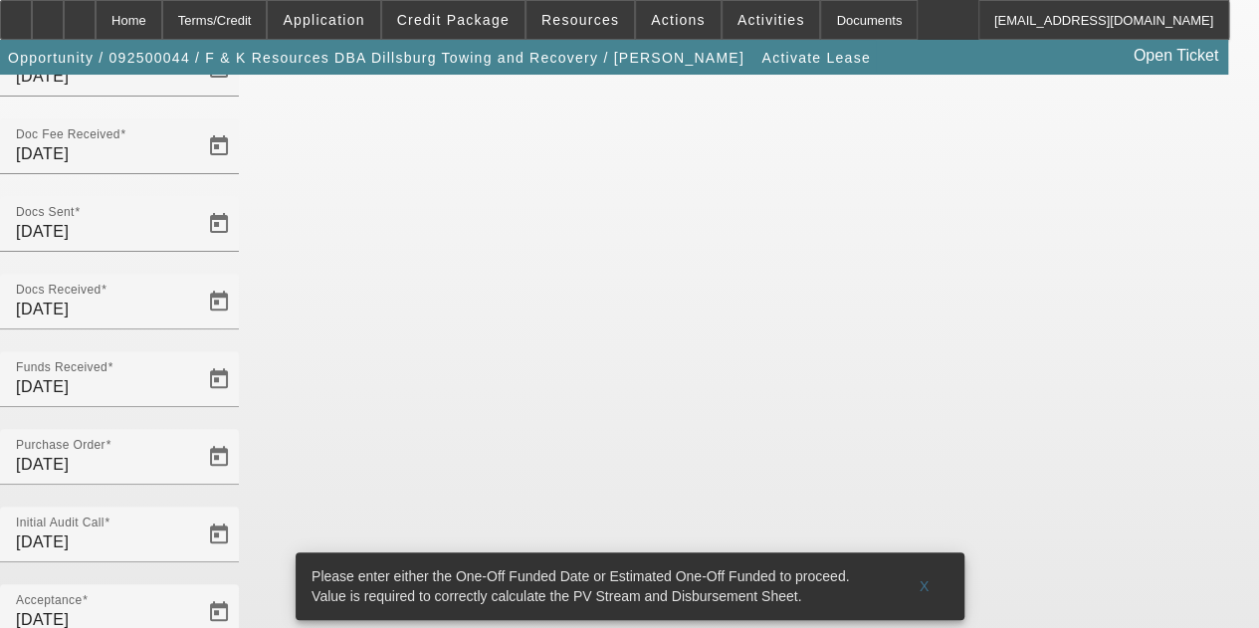
click at [1149, 396] on div "Key Dates - Activate Lease Upon input key dates and click submit button, opport…" at bounding box center [629, 481] width 1259 height 1223
click at [924, 578] on span "X" at bounding box center [924, 586] width 11 height 16
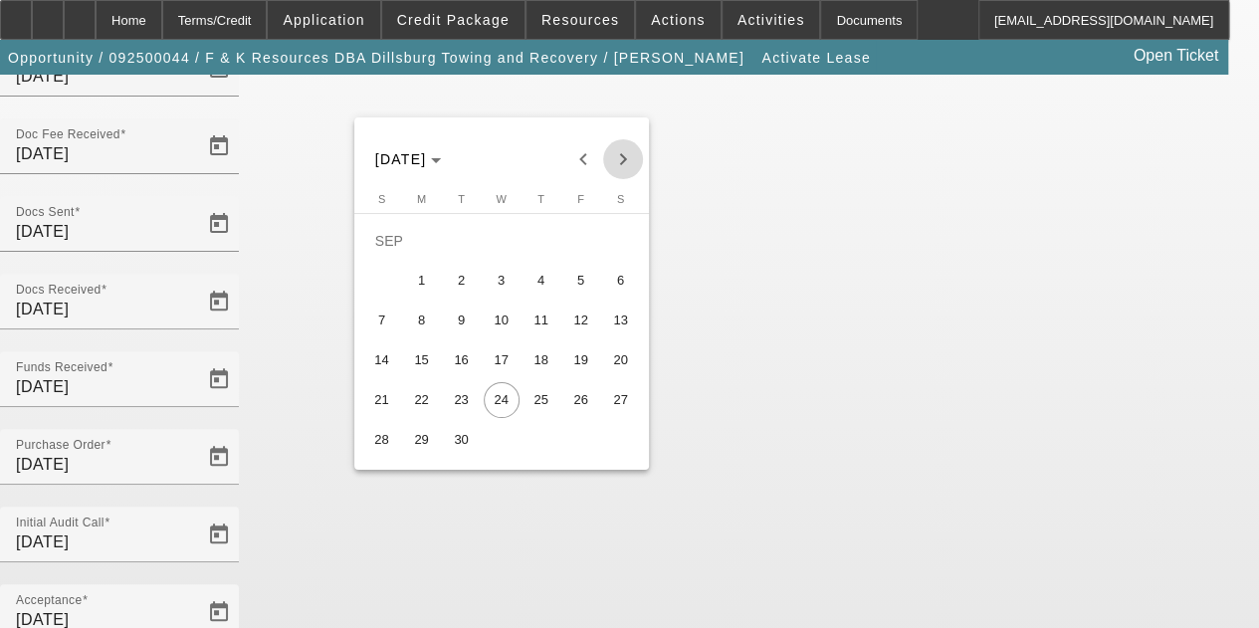
click at [637, 162] on span "Next month" at bounding box center [623, 159] width 40 height 40
click at [500, 328] on span "15" at bounding box center [502, 321] width 36 height 36
type input "10/15/2025"
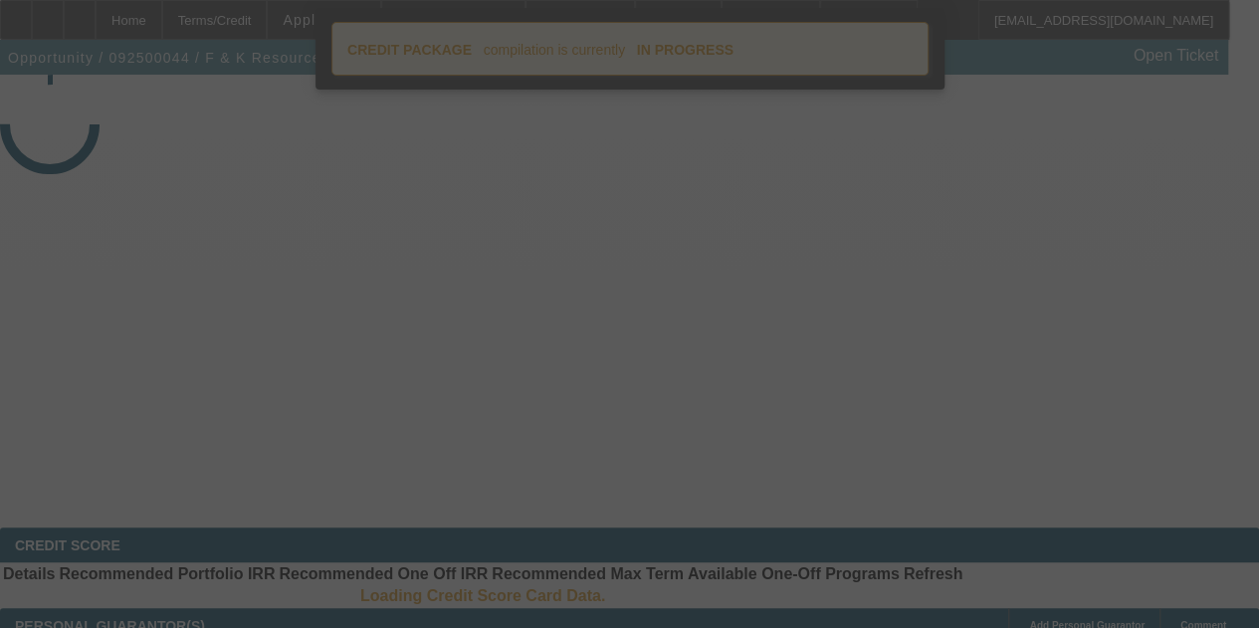
select select "4"
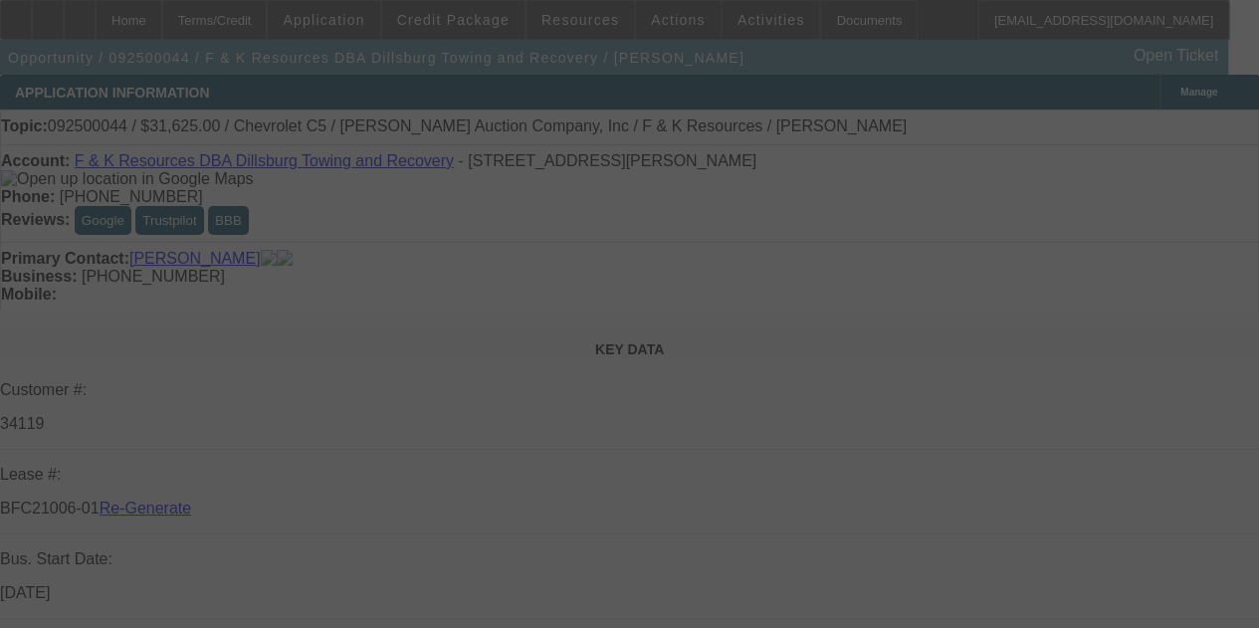
select select "0"
select select "3"
select select "0"
select select "6"
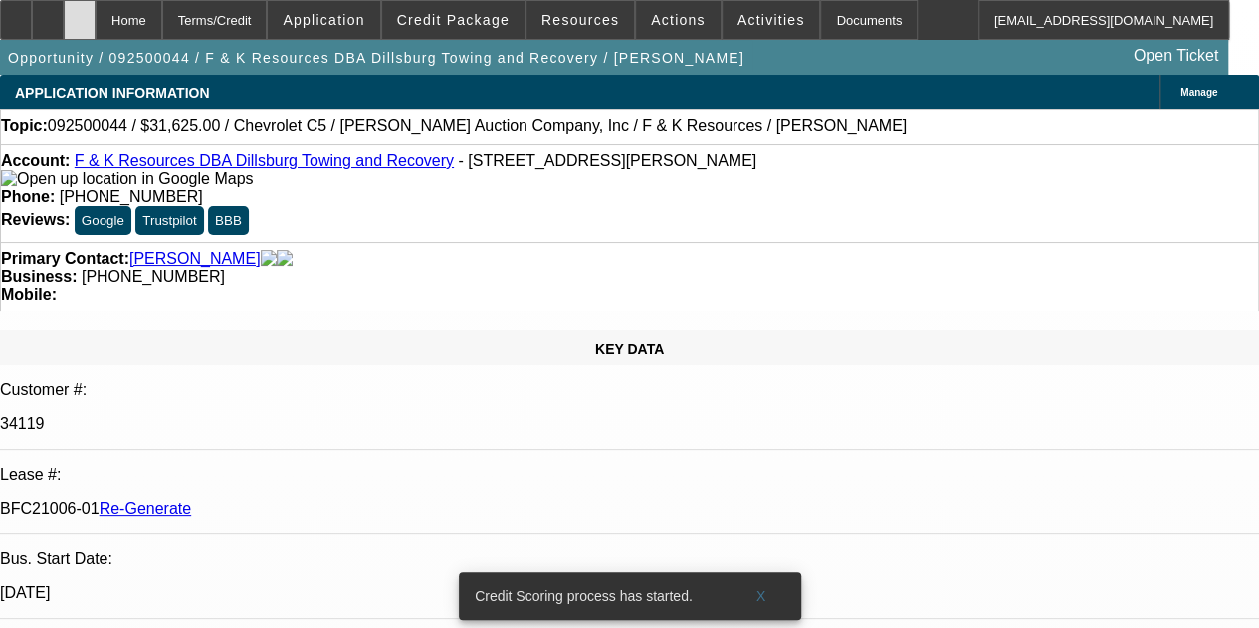
click at [80, 13] on icon at bounding box center [80, 13] width 0 height 0
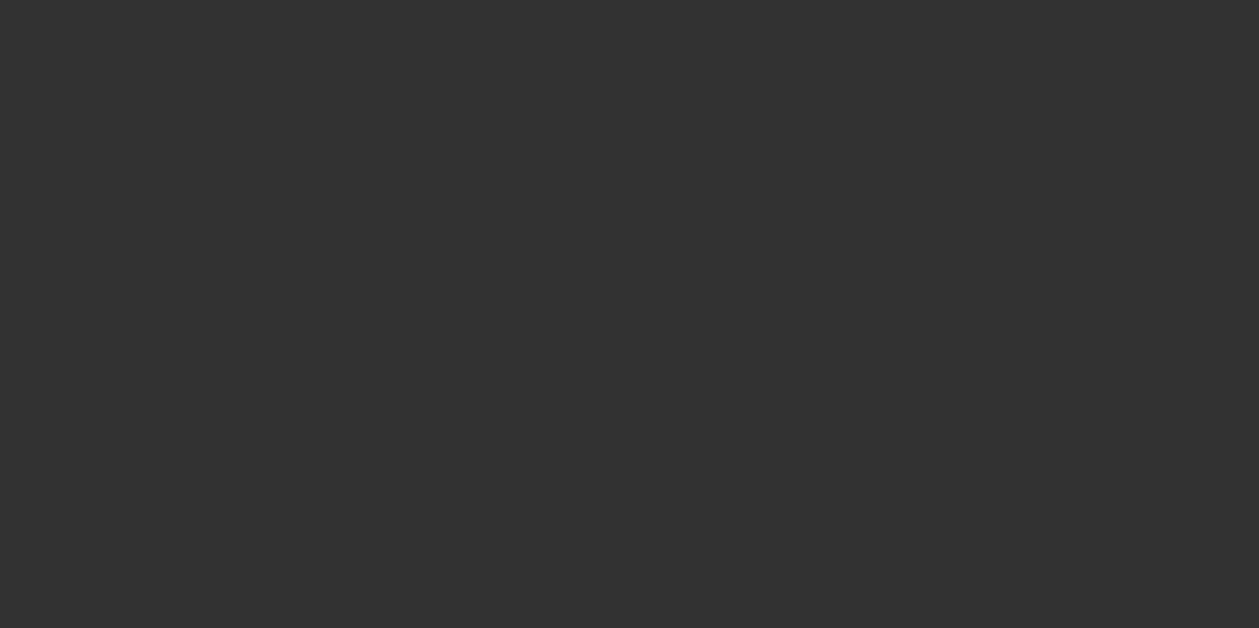
select select "4"
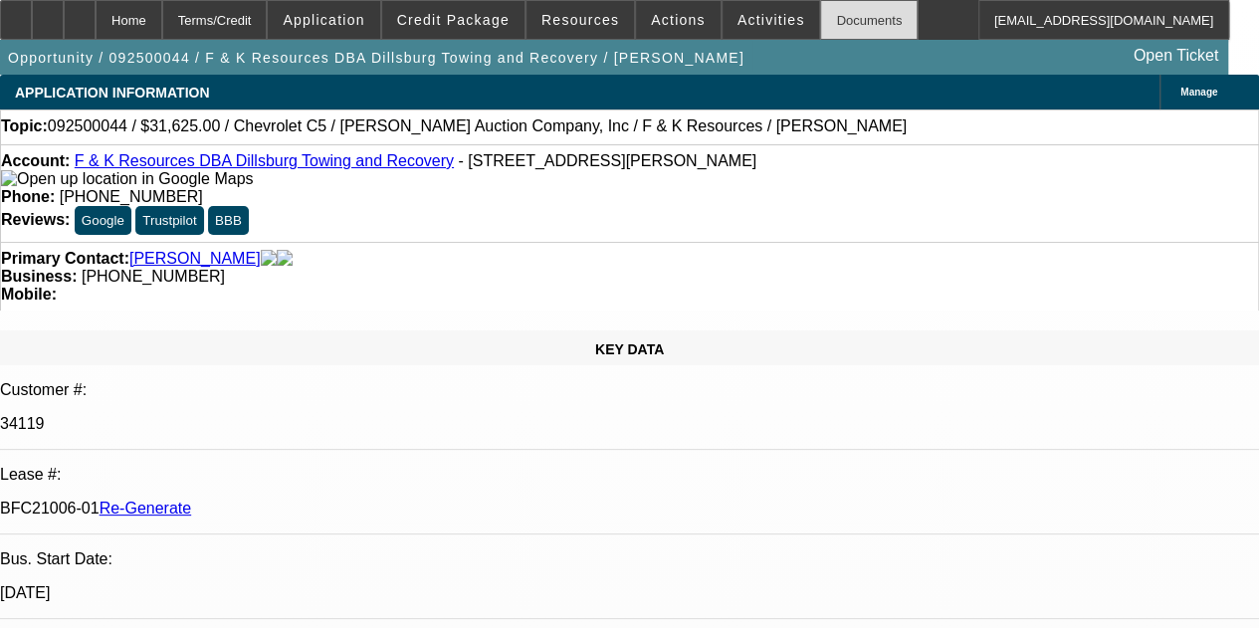
select select "0"
select select "1"
select select "3"
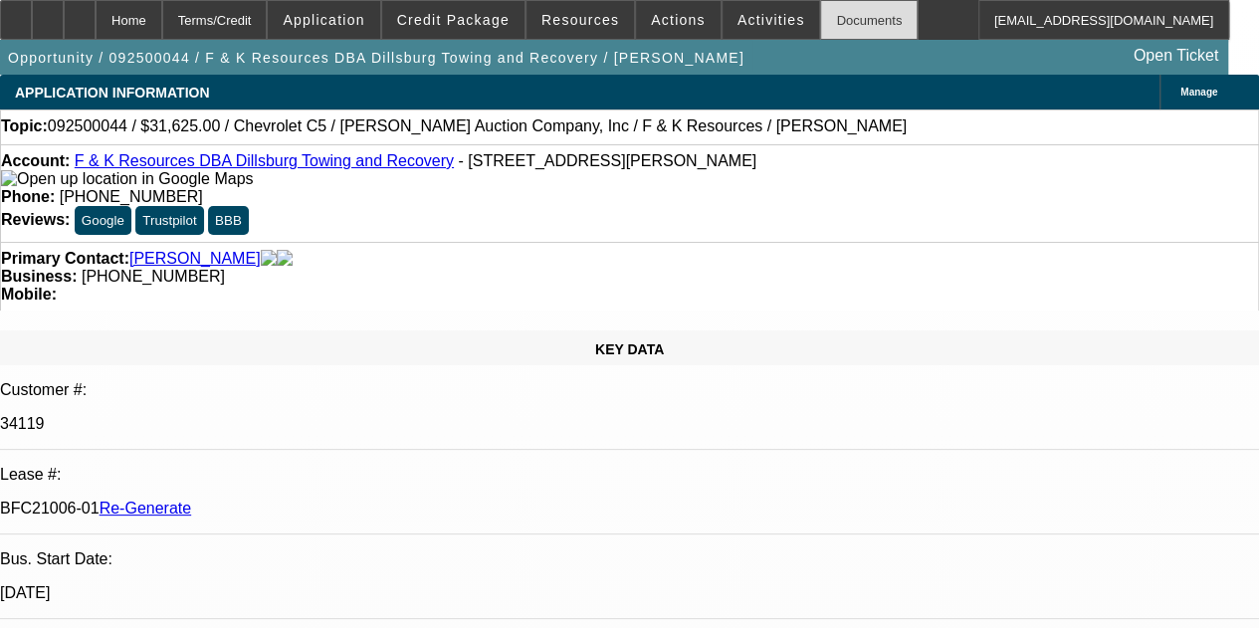
select select "6"
click at [827, 17] on div "Documents" at bounding box center [869, 20] width 98 height 40
click at [80, 13] on icon at bounding box center [80, 13] width 0 height 0
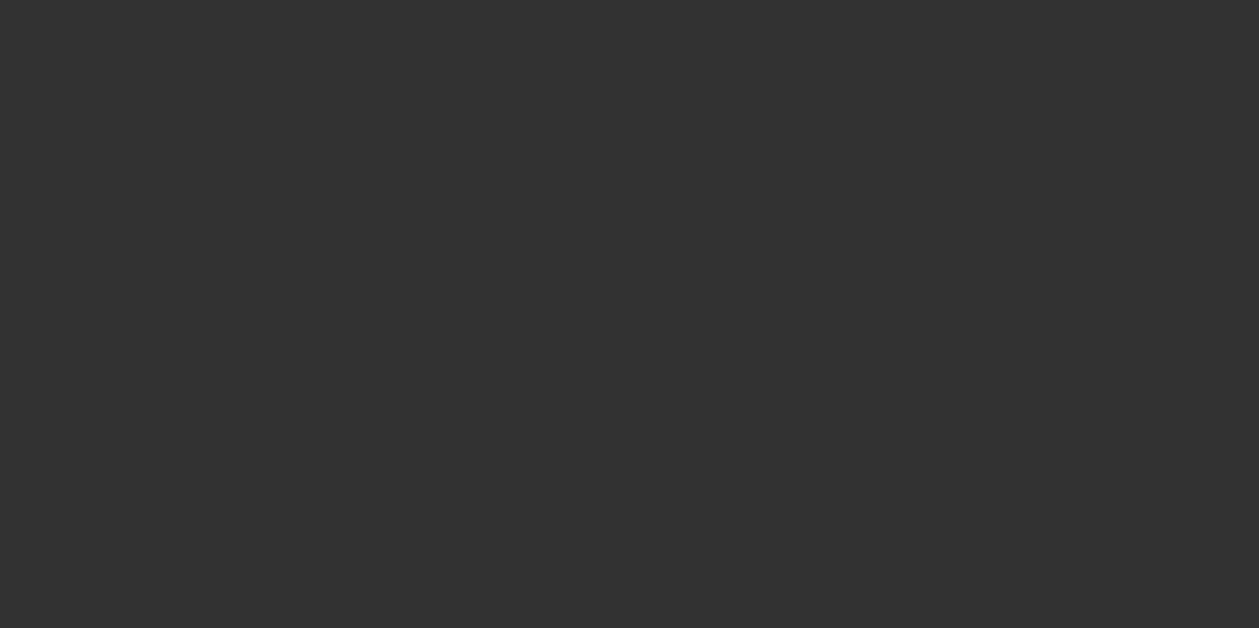
select select "4"
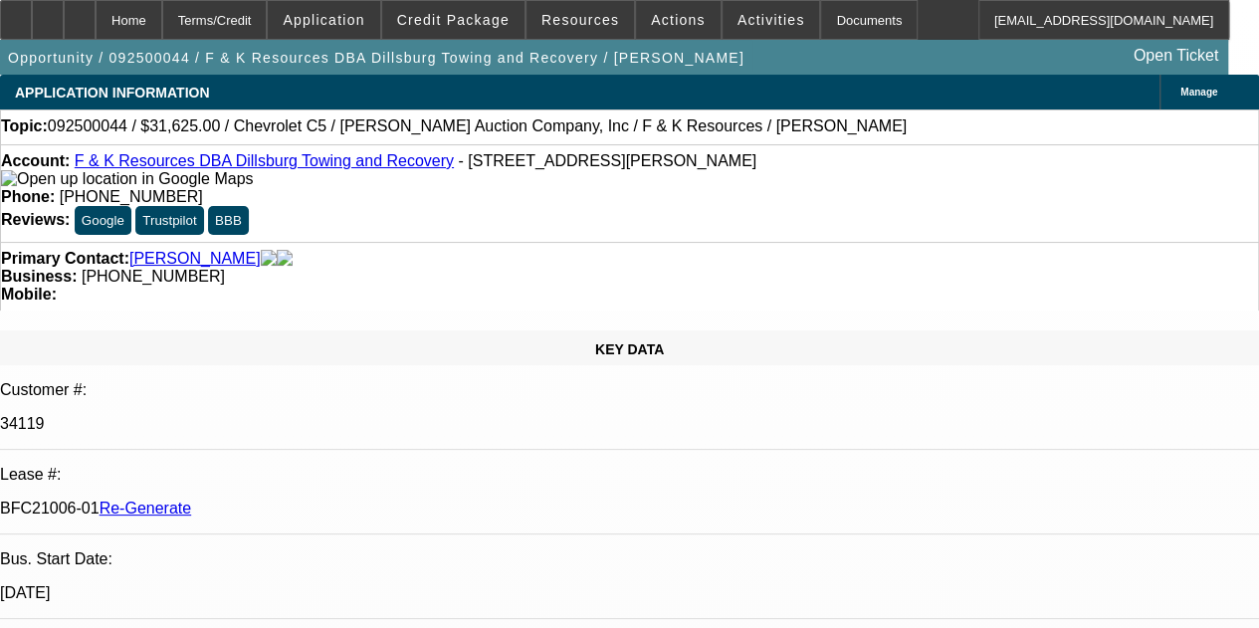
select select "0"
select select "3"
select select "0"
select select "6"
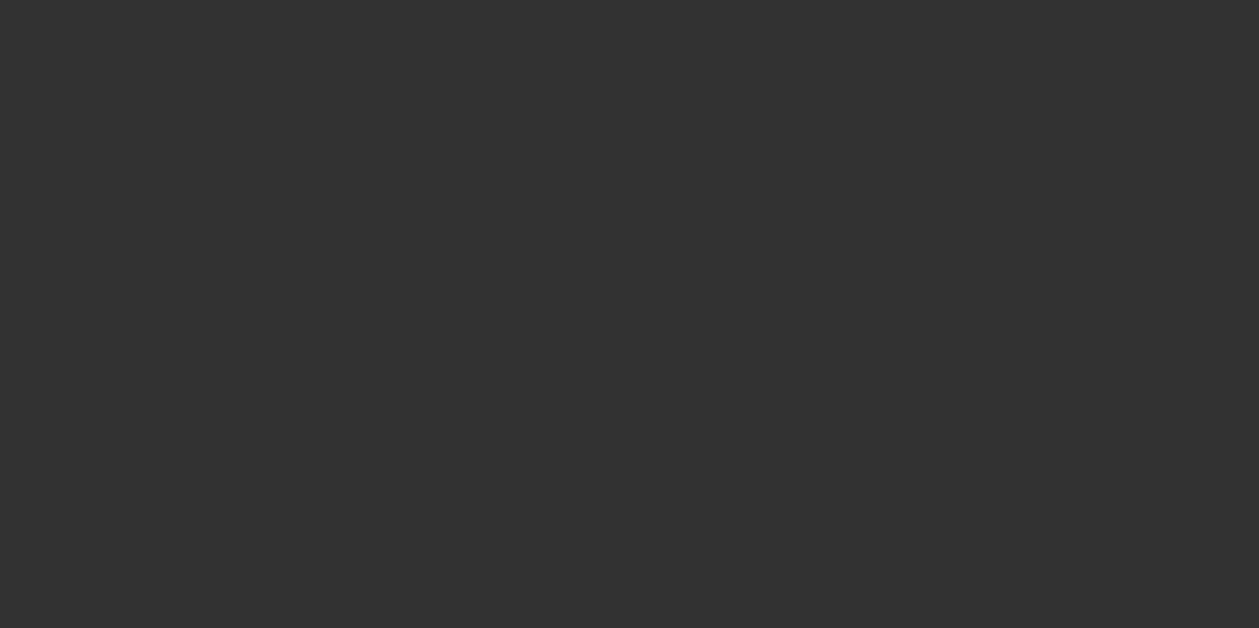
drag, startPoint x: 0, startPoint y: 0, endPoint x: 534, endPoint y: 41, distance: 535.2
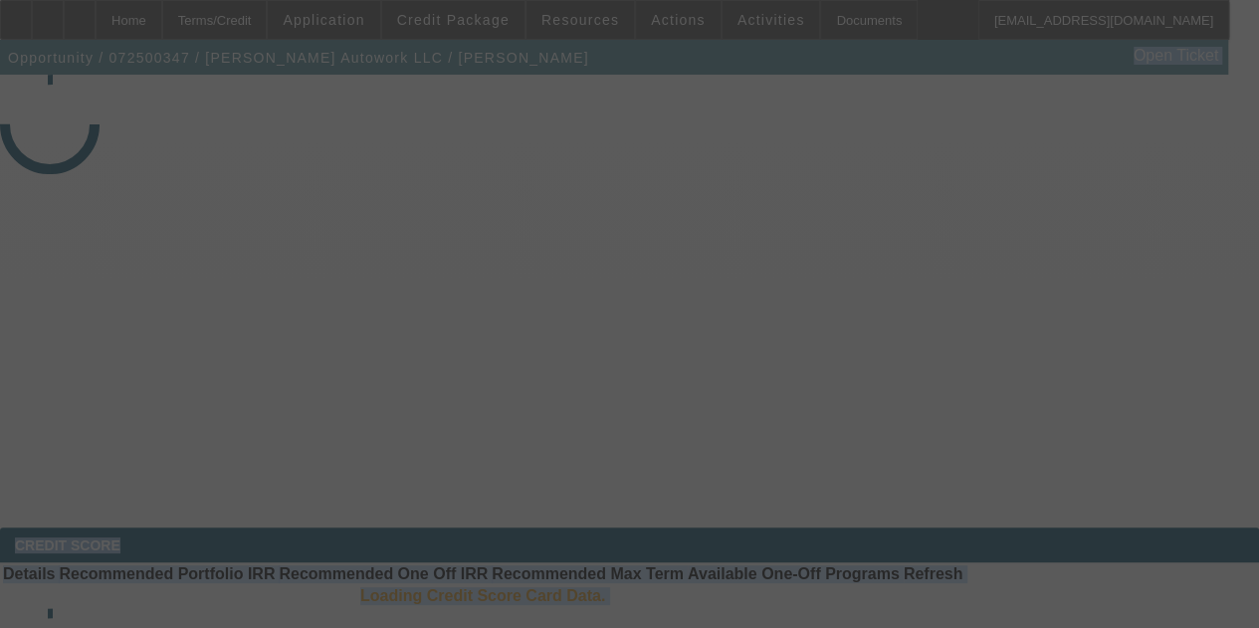
click at [534, 39] on div at bounding box center [629, 314] width 1259 height 628
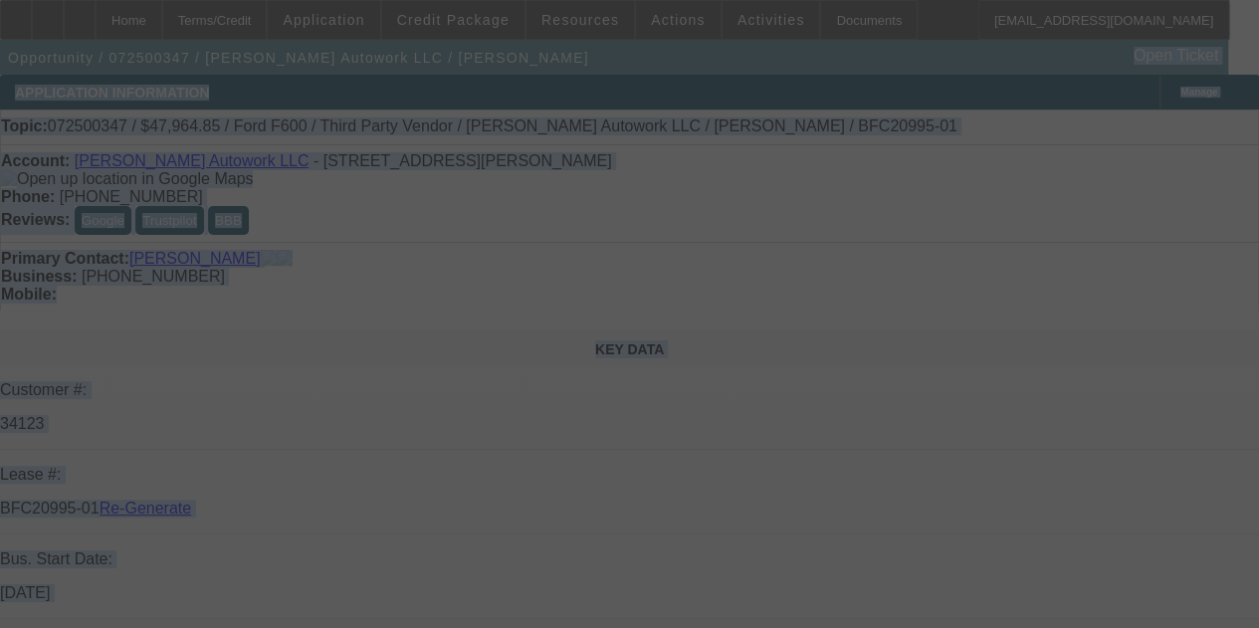
select select "3"
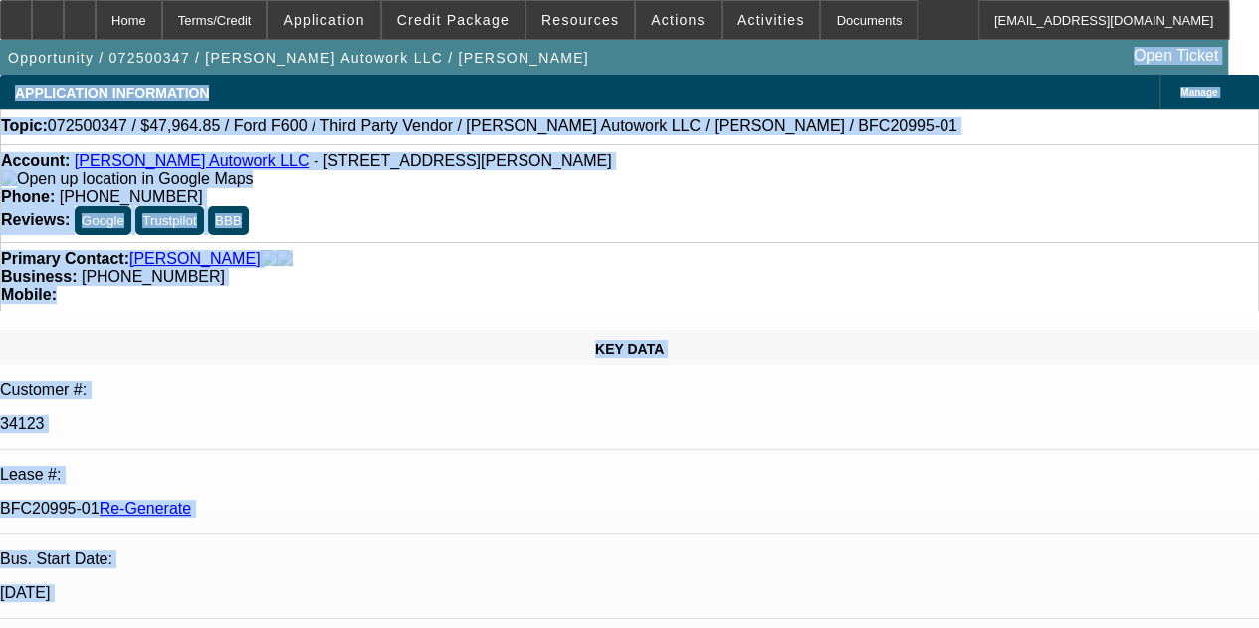
select select "0"
select select "2"
select select "0"
select select "6"
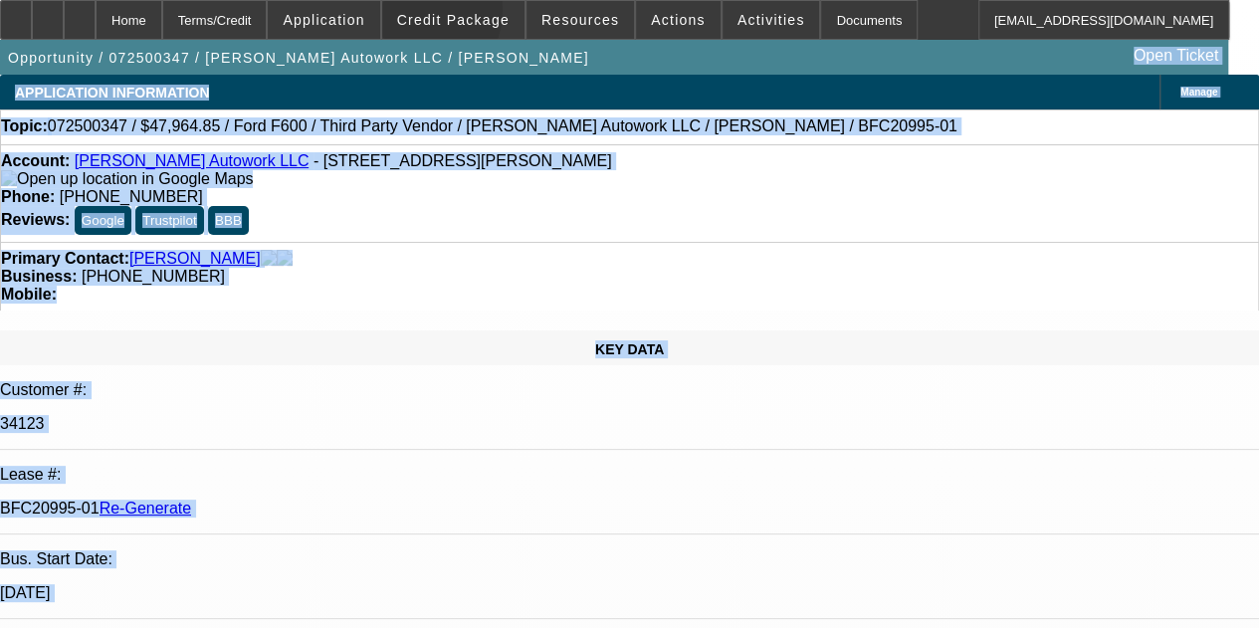
click at [435, 14] on span "Credit Package" at bounding box center [453, 20] width 113 height 16
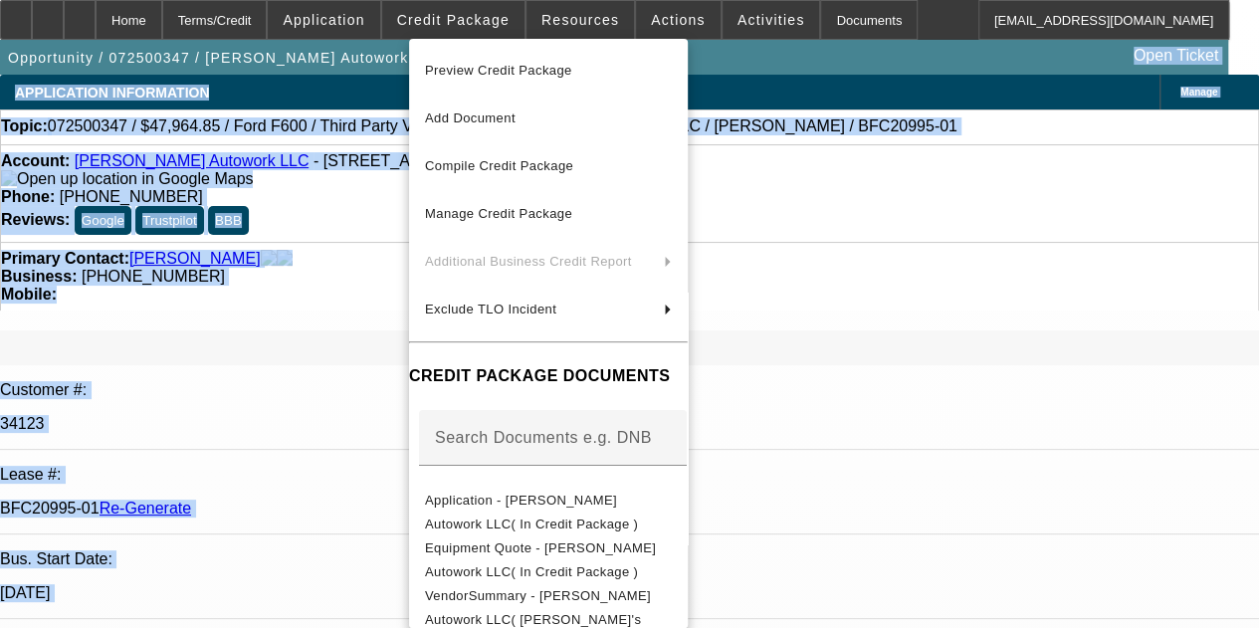
click at [435, 14] on div at bounding box center [629, 314] width 1259 height 628
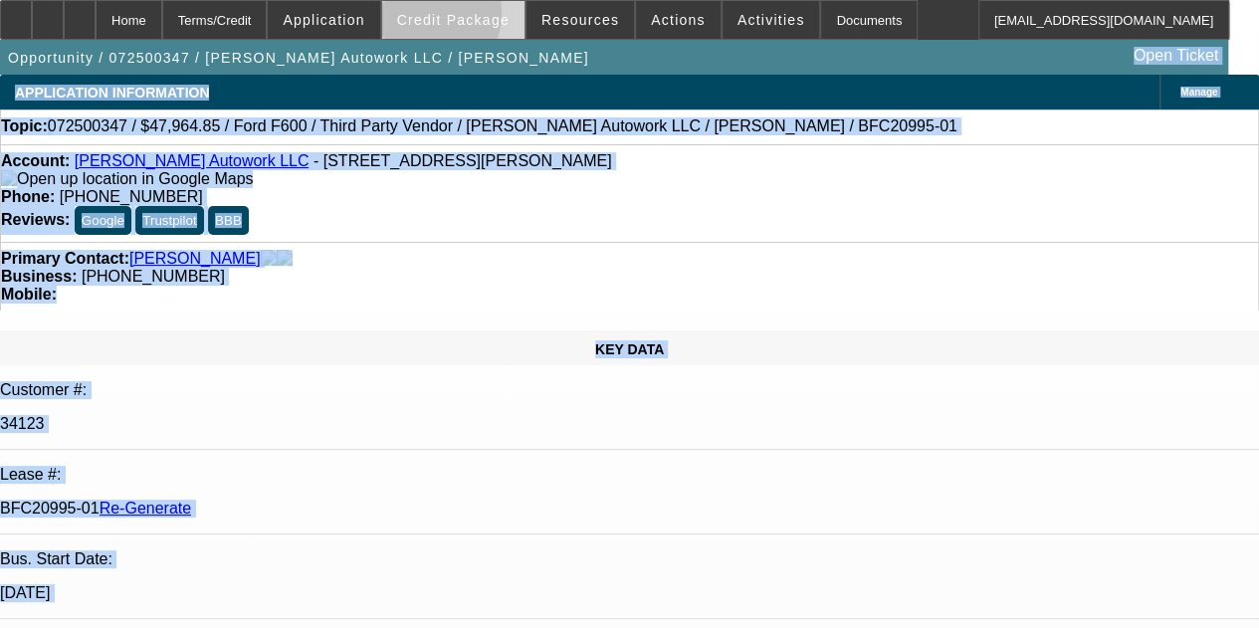
click at [442, 17] on span "Credit Package" at bounding box center [453, 20] width 113 height 16
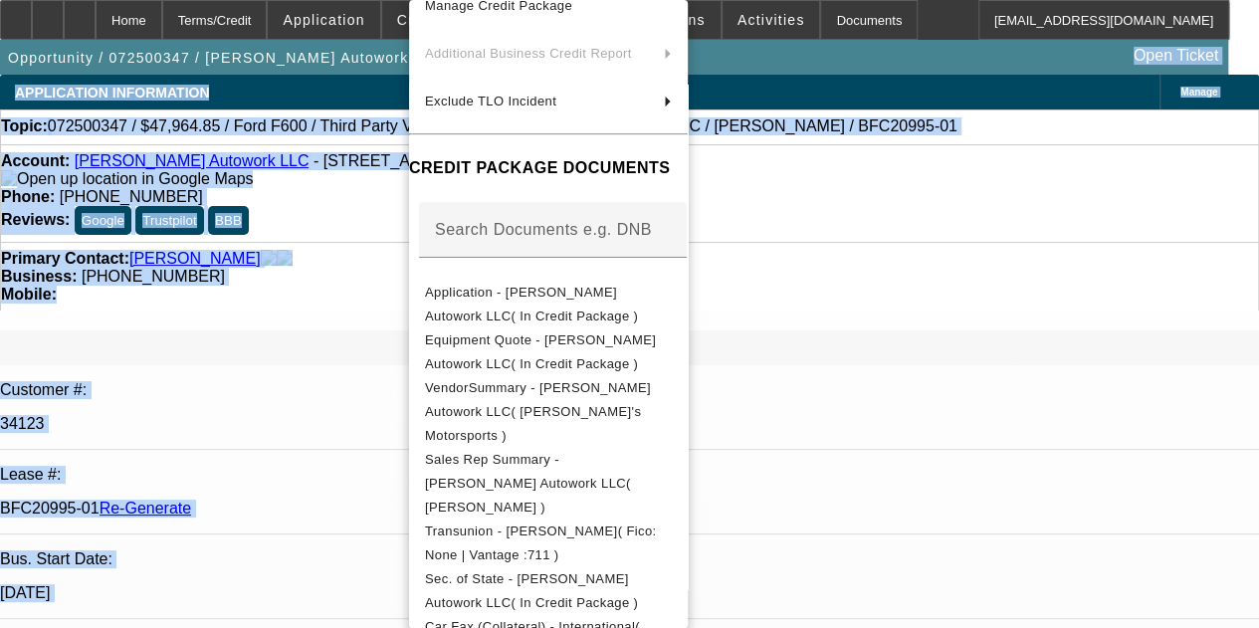
scroll to position [165, 0]
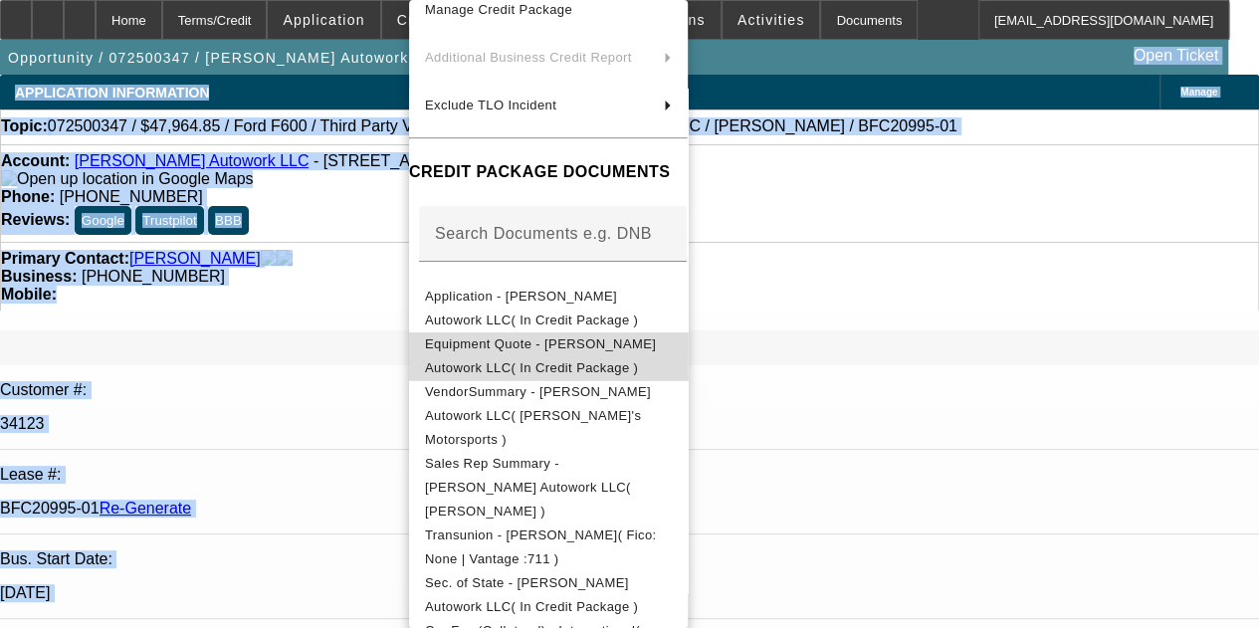
click at [548, 341] on span "Equipment Quote - [PERSON_NAME] Autowork LLC( In Credit Package )" at bounding box center [540, 356] width 231 height 39
